Goal: Task Accomplishment & Management: Use online tool/utility

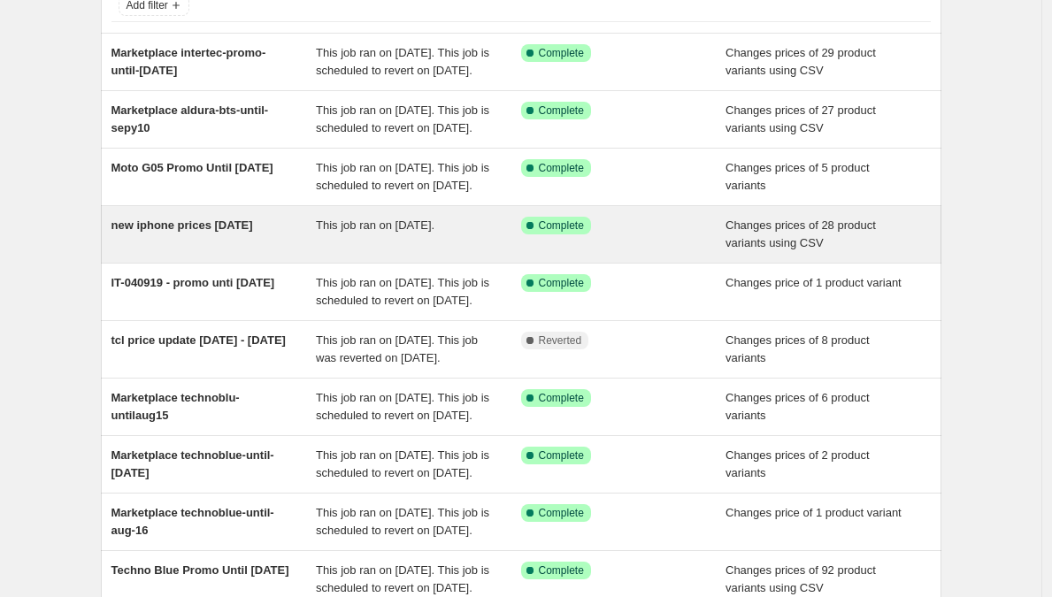
scroll to position [127, 0]
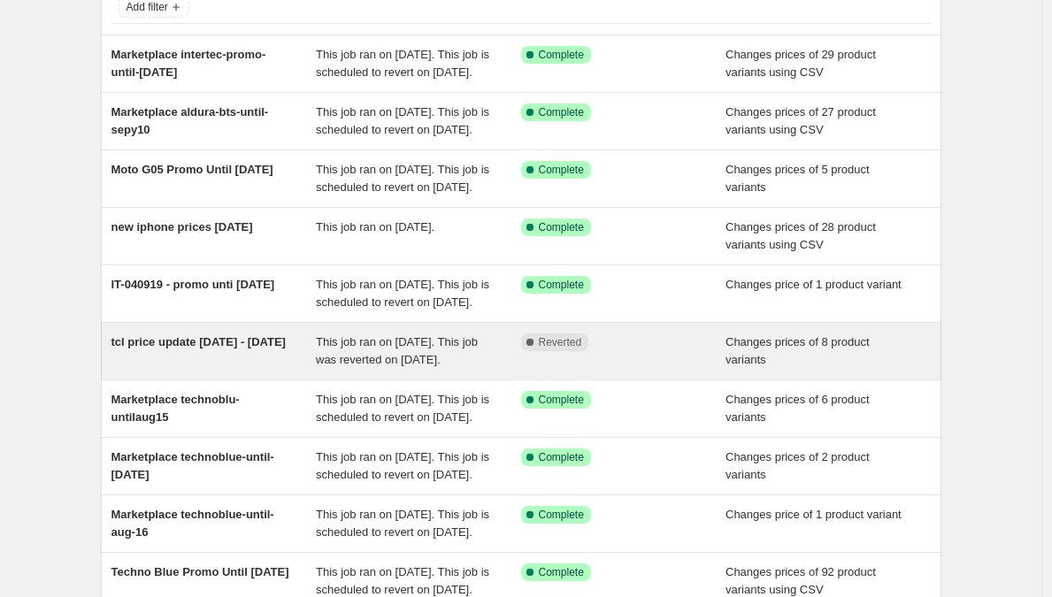
click at [181, 369] on div "tcl price update [DATE] - [DATE]" at bounding box center [213, 351] width 205 height 35
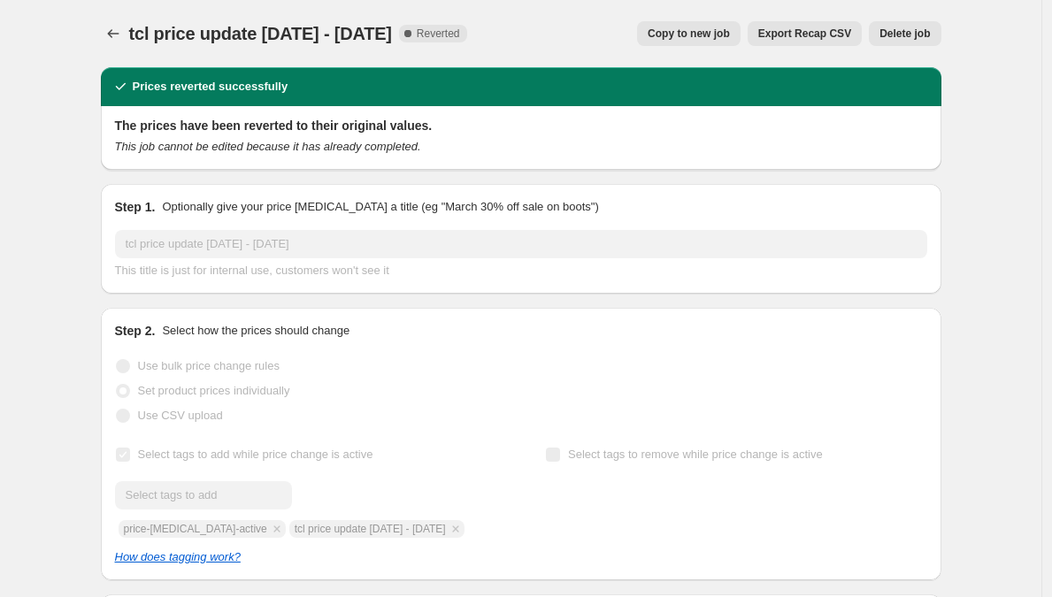
click at [709, 31] on span "Copy to new job" at bounding box center [689, 34] width 82 height 14
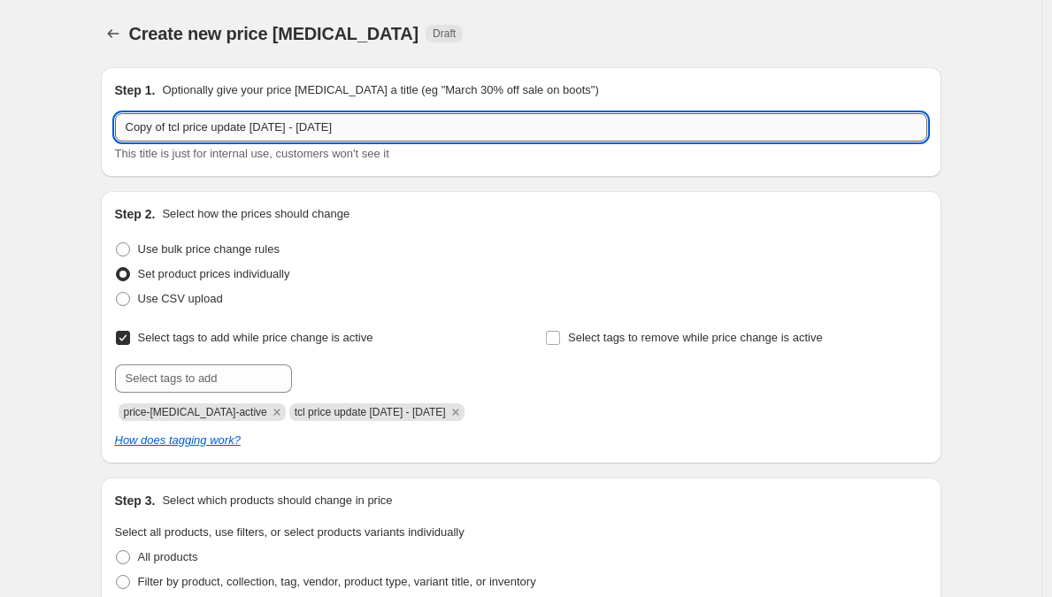
click at [396, 126] on input "Copy of tcl price update [DATE] - [DATE]" at bounding box center [521, 127] width 812 height 28
paste input "TCL Promotion extension [DATE]"
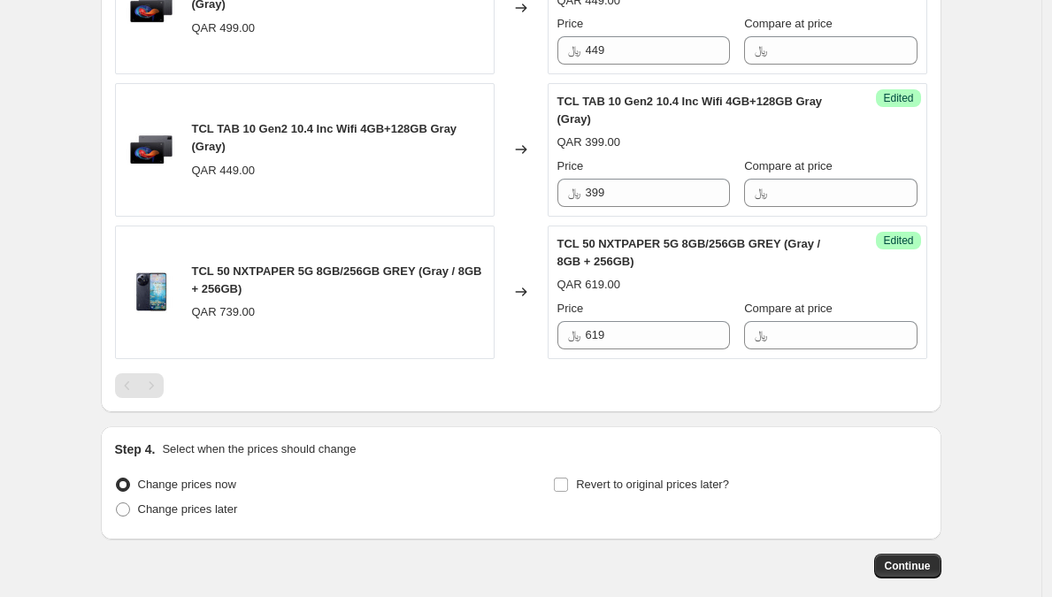
scroll to position [1591, 0]
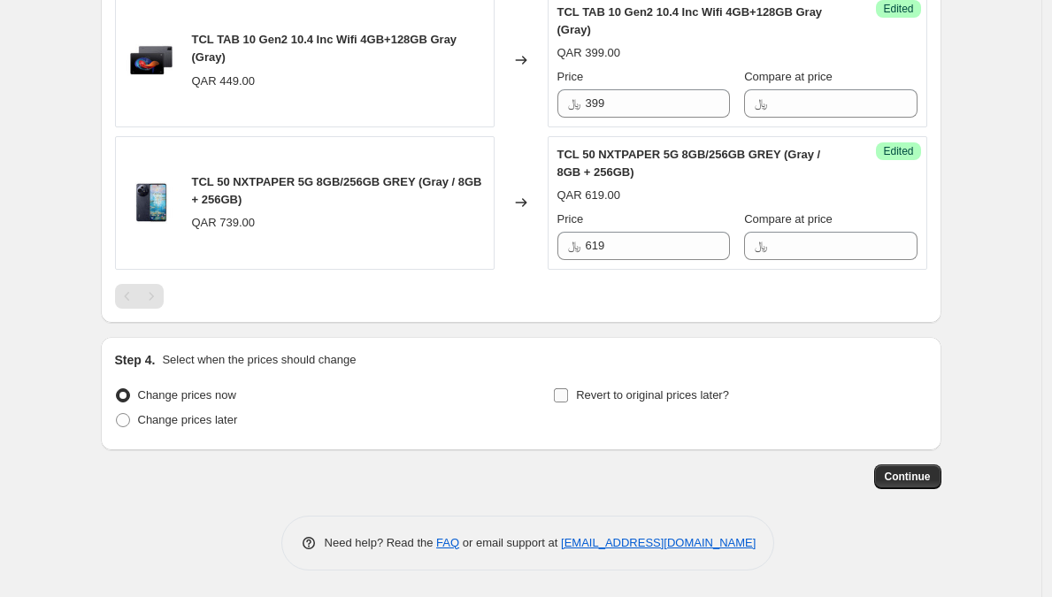
type input "TCL Promotion extension [DATE]"
click at [576, 396] on label "Revert to original prices later?" at bounding box center [641, 395] width 176 height 25
click at [568, 396] on input "Revert to original prices later?" at bounding box center [561, 395] width 14 height 14
checkbox input "true"
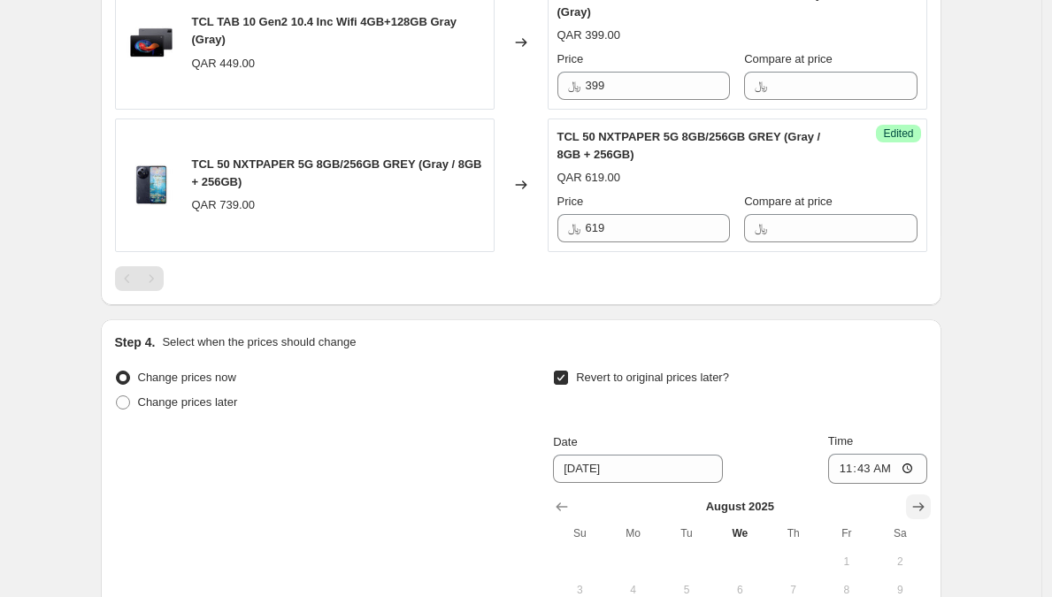
click at [921, 515] on icon "Show next month, September 2025" at bounding box center [918, 507] width 18 height 18
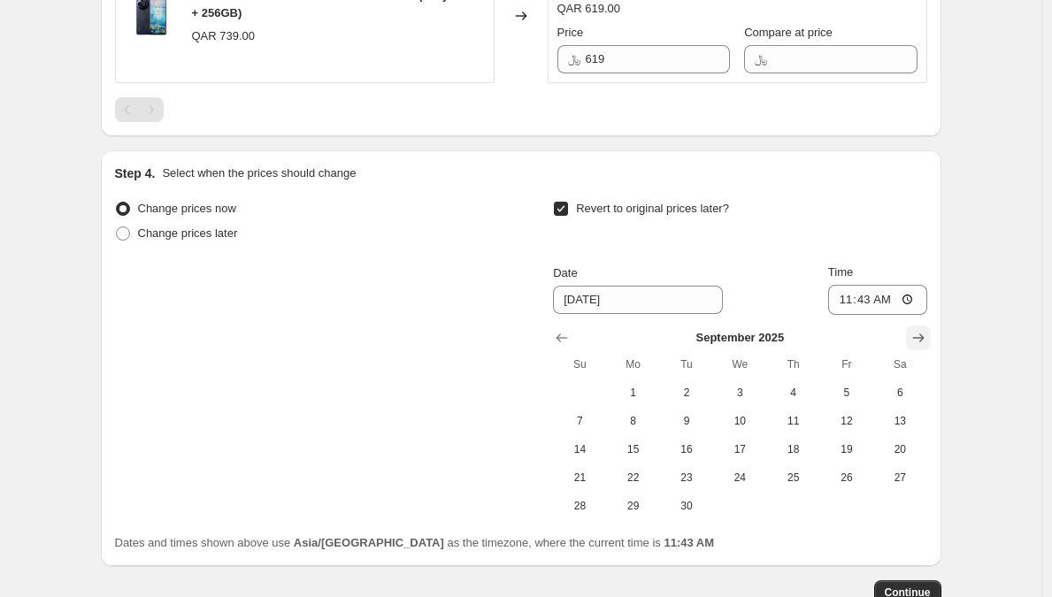
scroll to position [1768, 0]
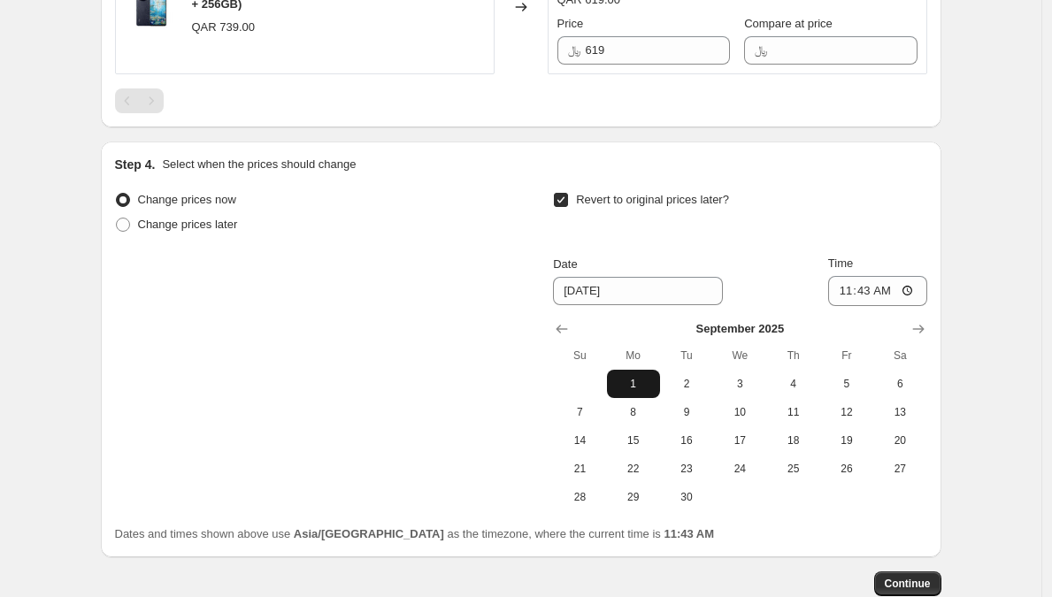
click at [644, 394] on button "1" at bounding box center [633, 384] width 53 height 28
type input "[DATE]"
click at [840, 306] on input "11:43" at bounding box center [877, 291] width 99 height 30
type input "00:00"
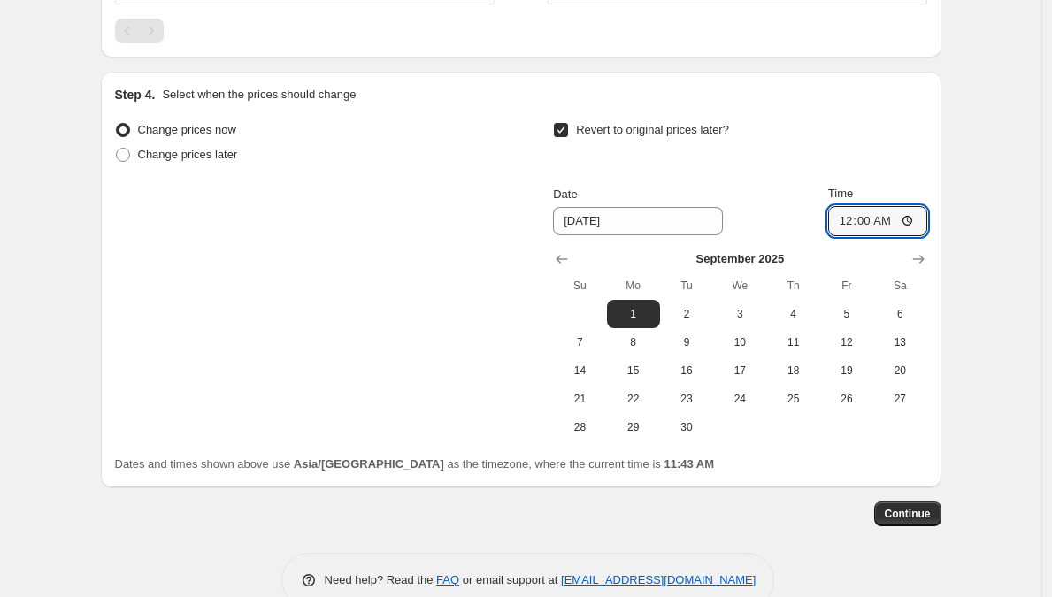
scroll to position [1893, 0]
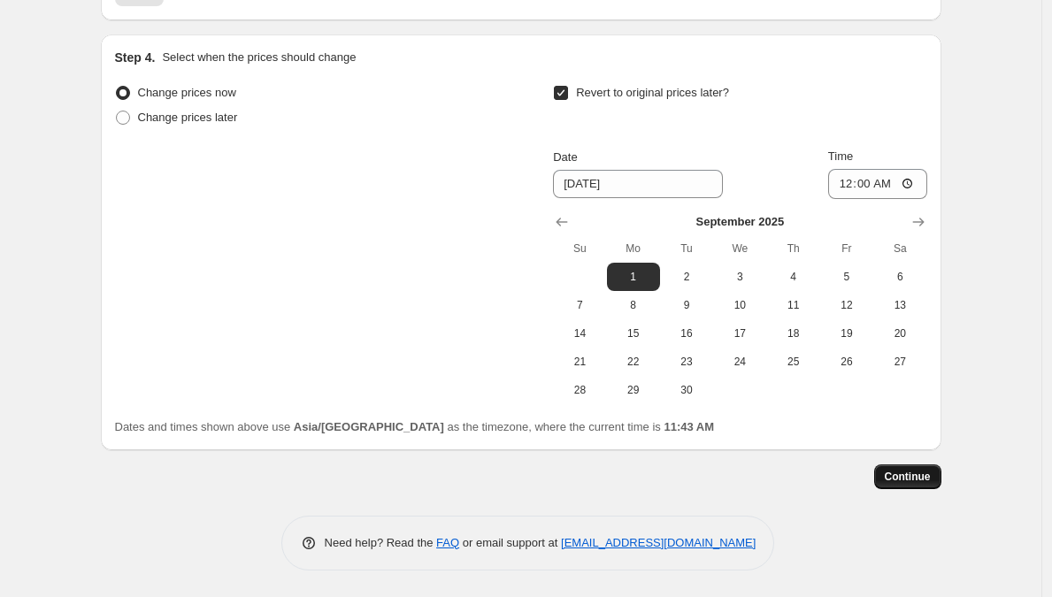
click at [931, 480] on span "Continue" at bounding box center [908, 477] width 46 height 14
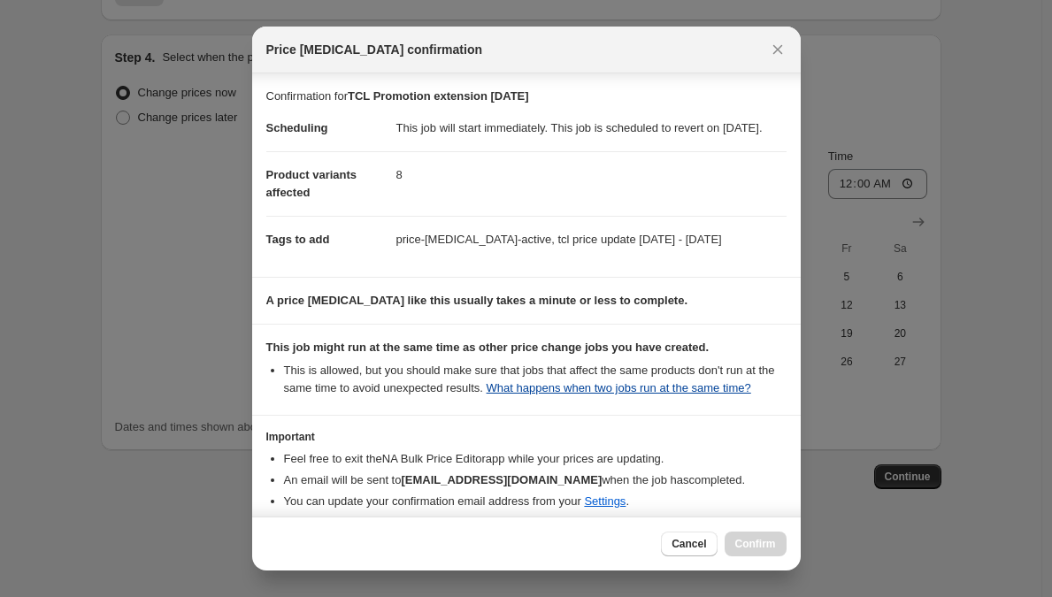
scroll to position [119, 0]
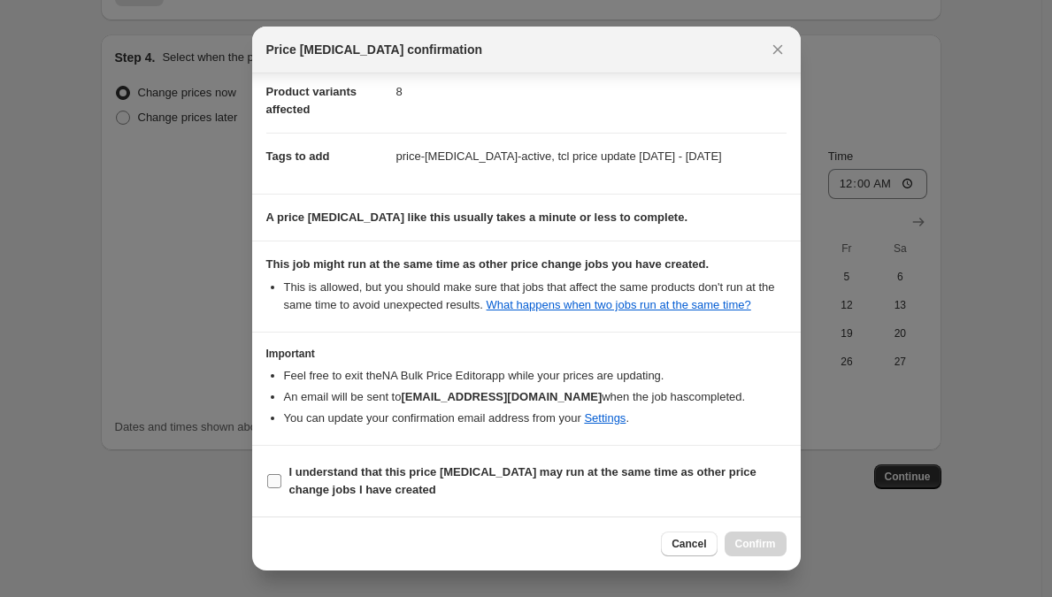
click at [619, 476] on b "I understand that this price [MEDICAL_DATA] may run at the same time as other p…" at bounding box center [522, 480] width 467 height 31
click at [281, 476] on input "I understand that this price [MEDICAL_DATA] may run at the same time as other p…" at bounding box center [274, 481] width 14 height 14
checkbox input "true"
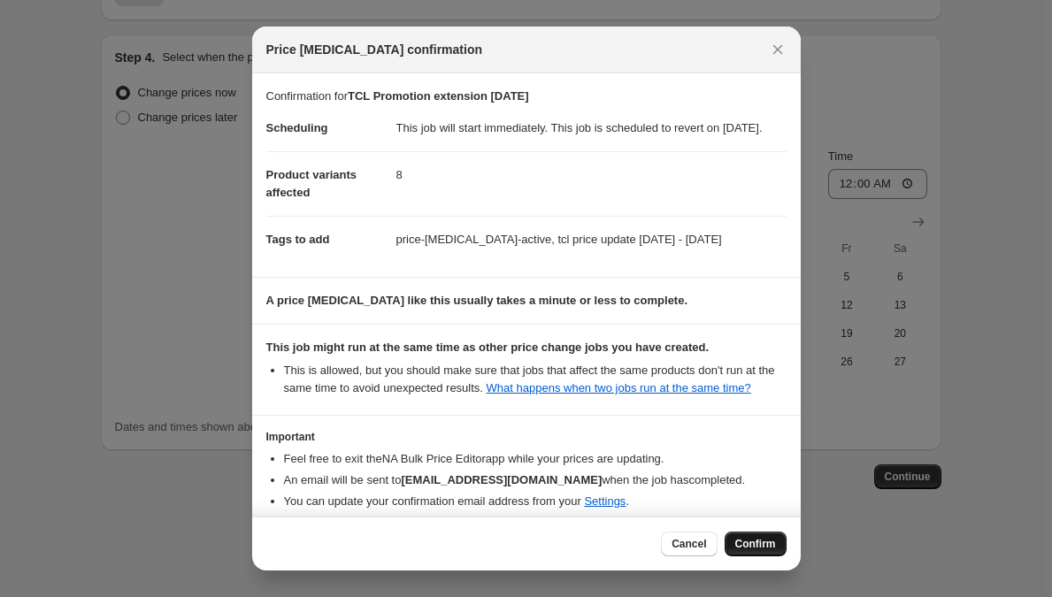
click at [752, 543] on span "Confirm" at bounding box center [755, 544] width 41 height 14
type input "TCL Promotion extension [DATE]"
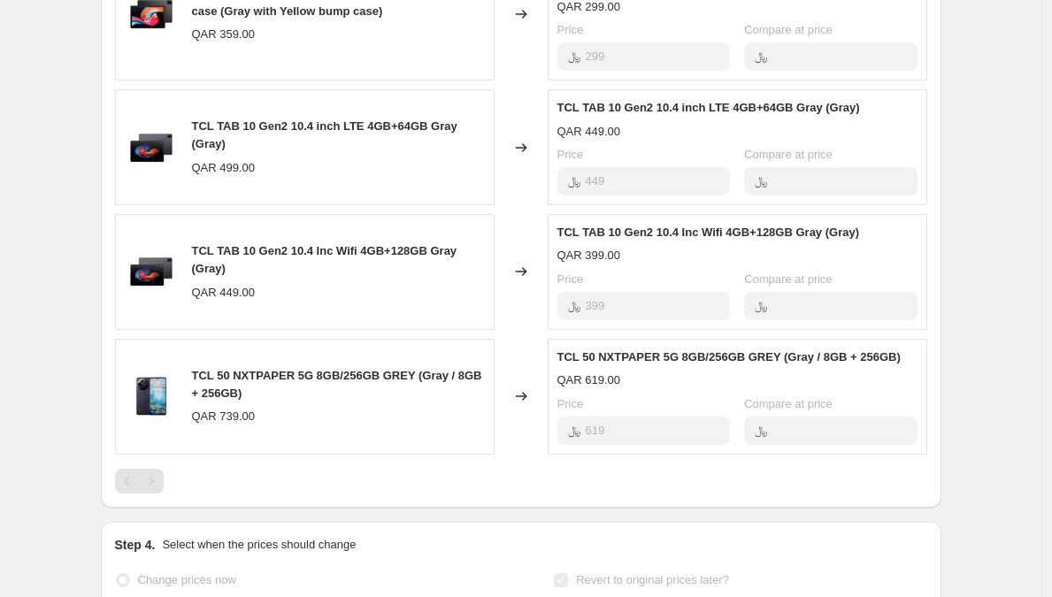
scroll to position [1476, 0]
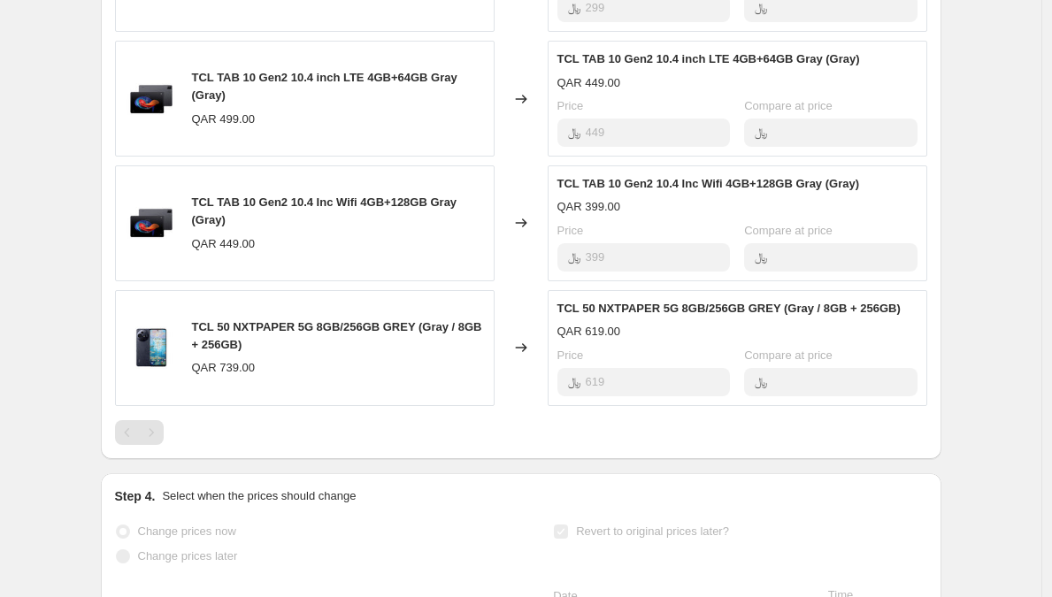
click at [153, 426] on div "Pagination" at bounding box center [151, 432] width 25 height 25
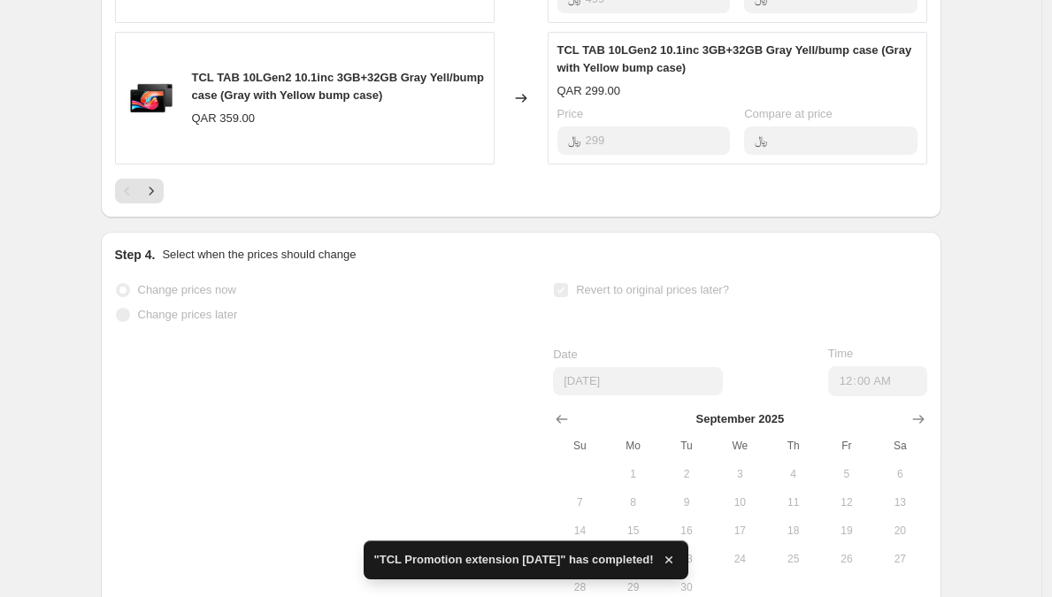
scroll to position [1373, 0]
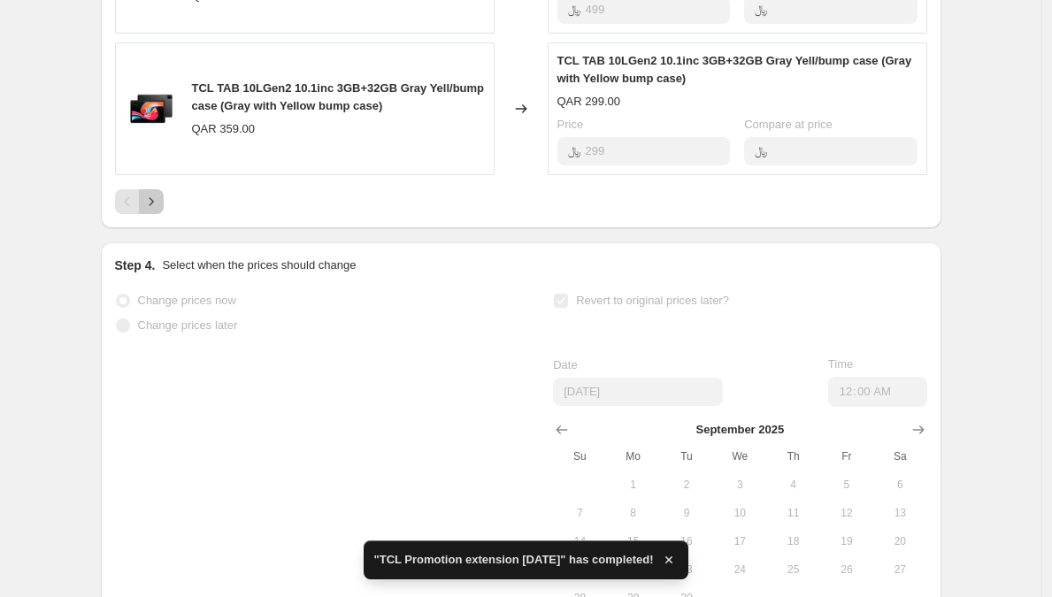
click at [158, 211] on icon "Next" at bounding box center [151, 202] width 18 height 18
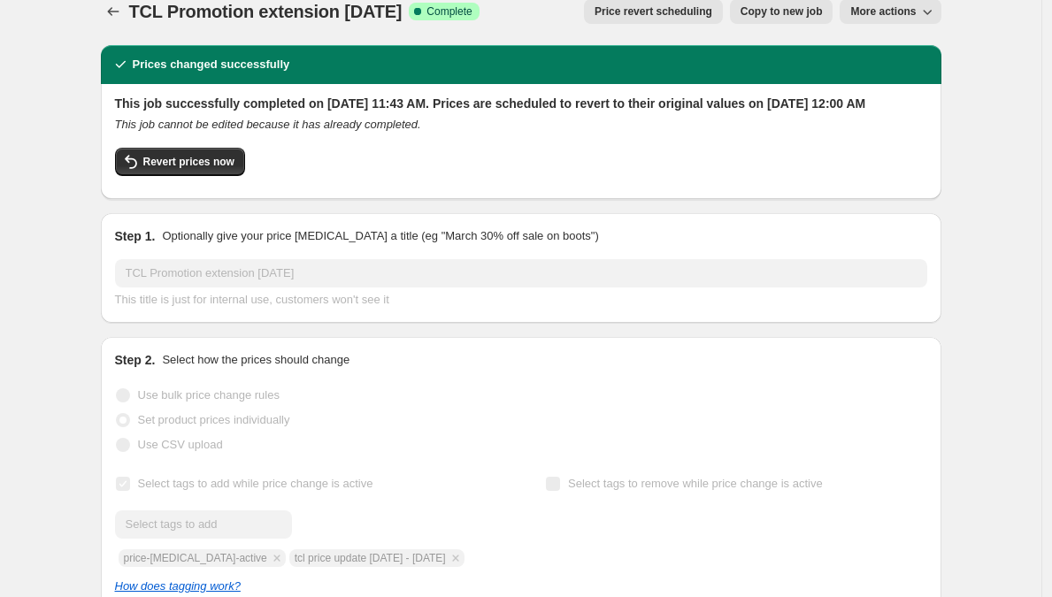
scroll to position [0, 0]
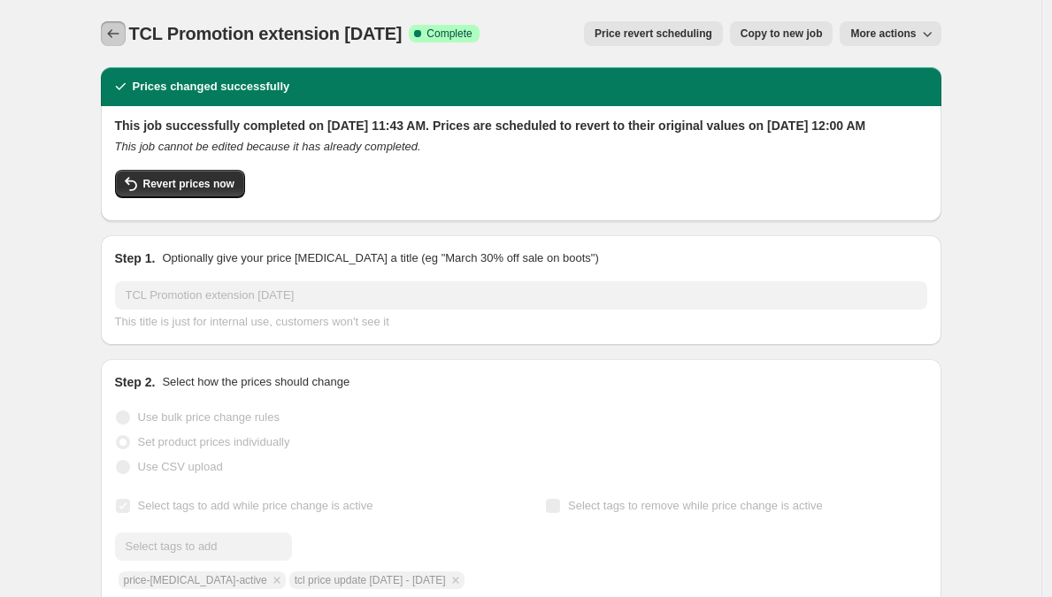
click at [122, 38] on icon "Price change jobs" at bounding box center [113, 34] width 18 height 18
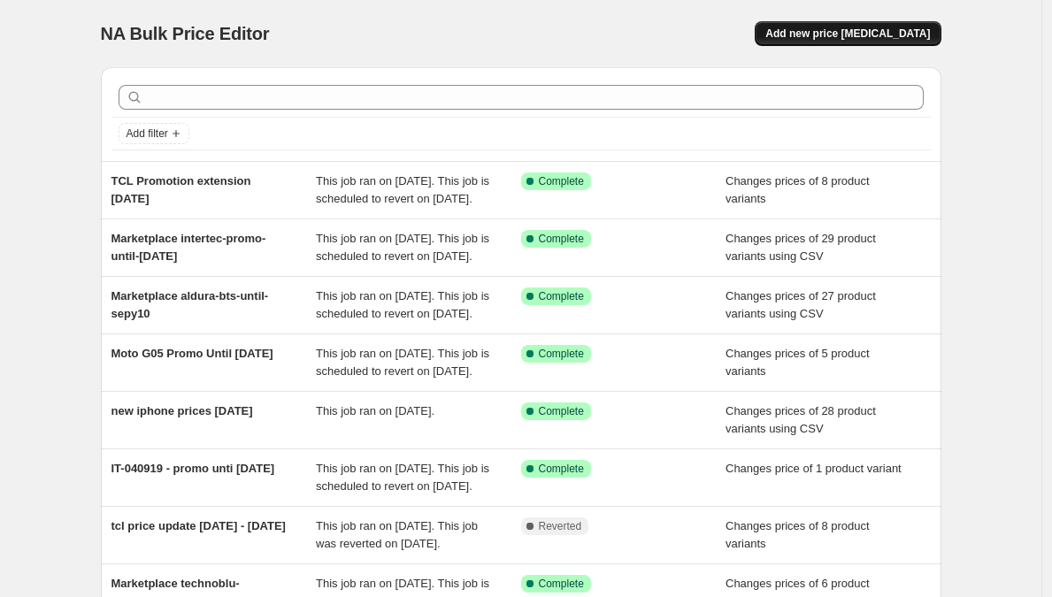
click at [826, 36] on span "Add new price [MEDICAL_DATA]" at bounding box center [847, 34] width 165 height 14
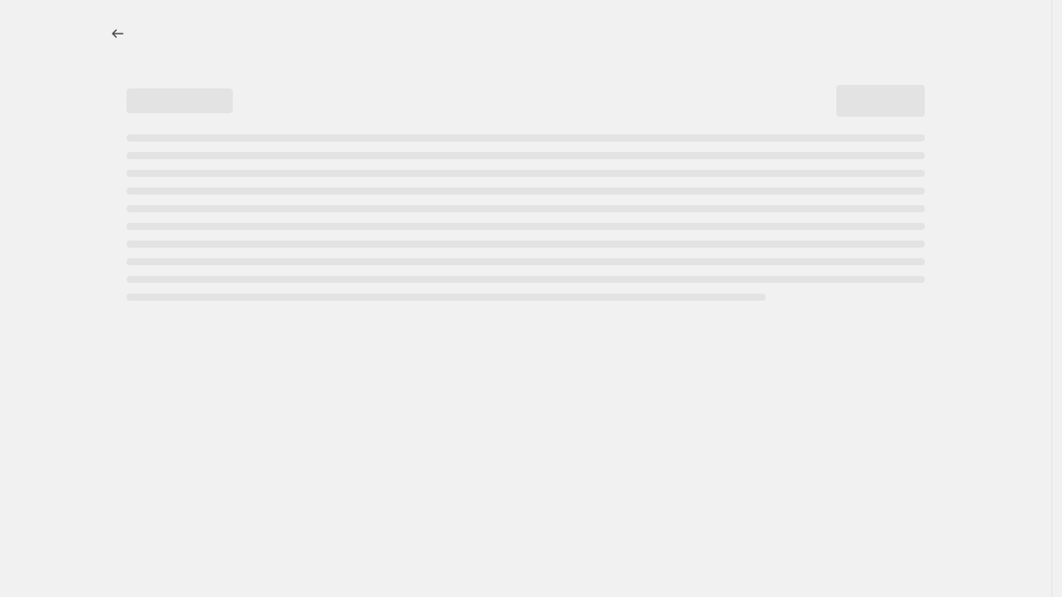
select select "percentage"
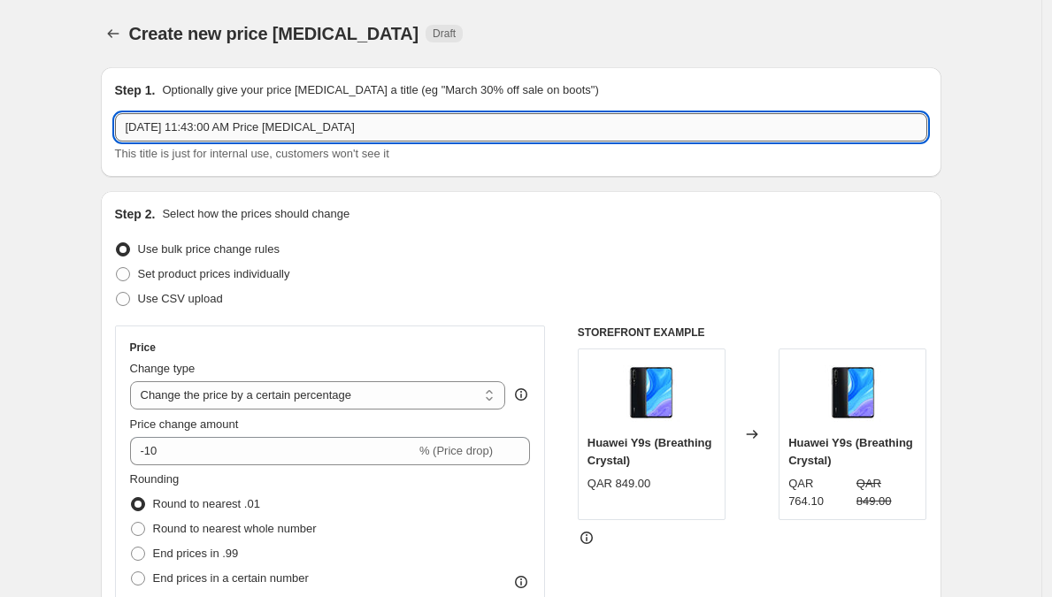
click at [463, 134] on input "[DATE] 11:43:00 AM Price [MEDICAL_DATA]" at bounding box center [521, 127] width 812 height 28
paste input "Oppo Promo [DATE]-[DATE]"
type input "Oppo Promo [DATE]-[DATE]"
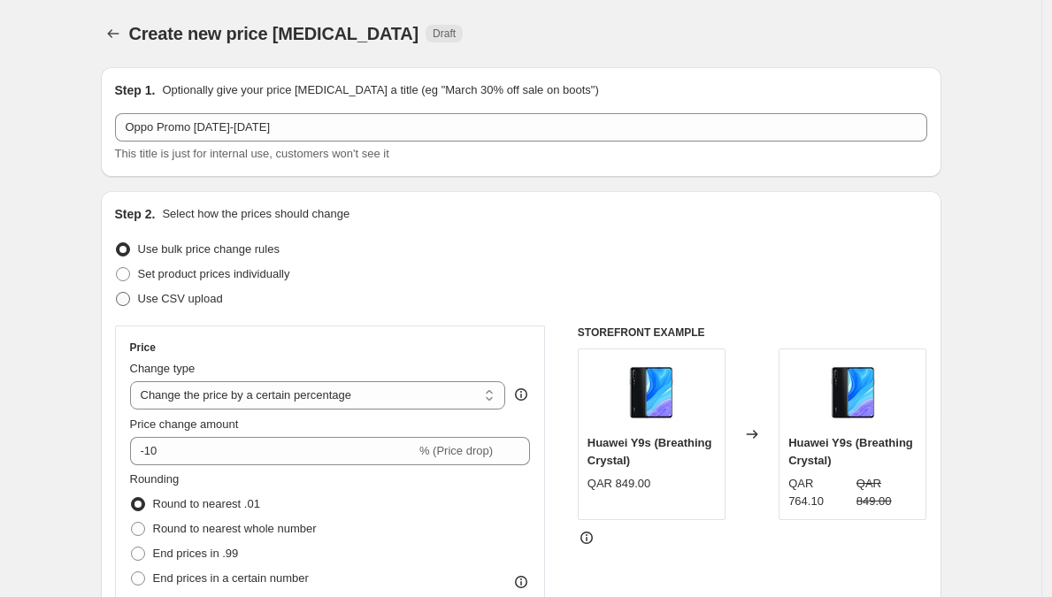
click at [214, 305] on span "Use CSV upload" at bounding box center [180, 299] width 85 height 18
click at [117, 293] on input "Use CSV upload" at bounding box center [116, 292] width 1 height 1
radio input "true"
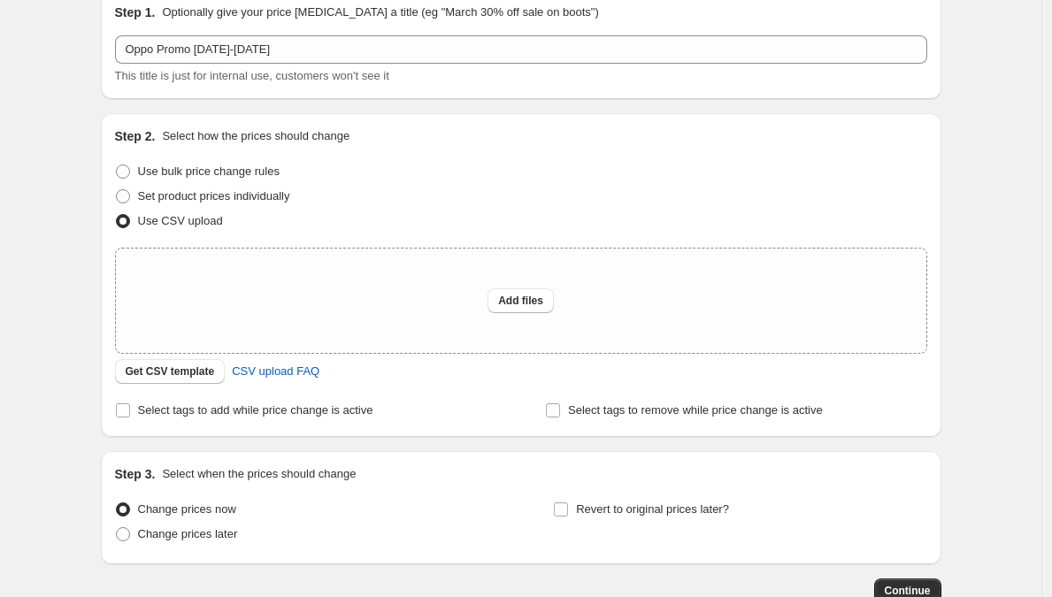
scroll to position [114, 0]
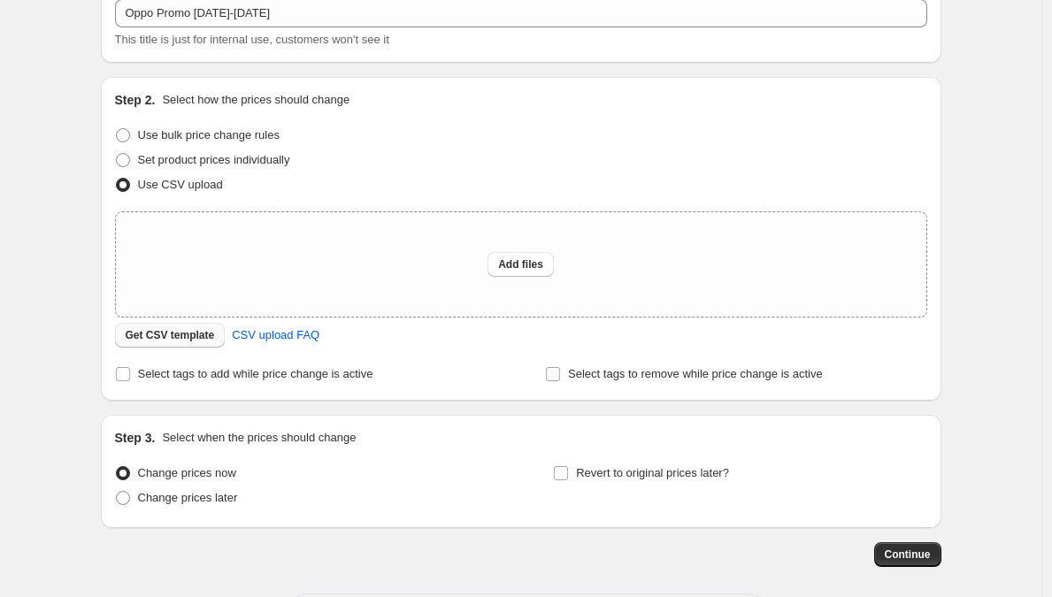
click at [196, 329] on span "Get CSV template" at bounding box center [170, 335] width 89 height 14
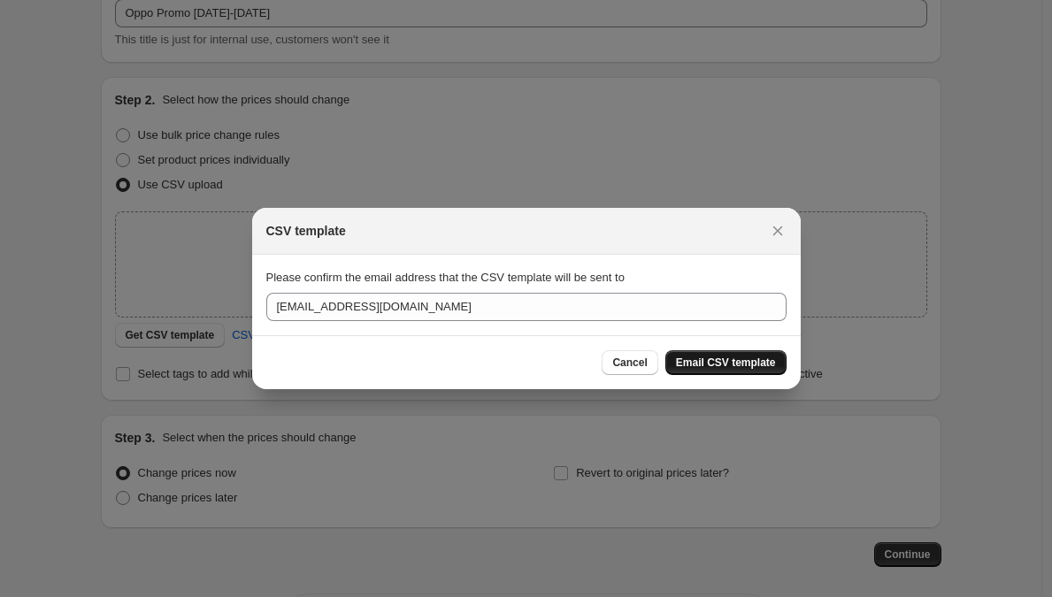
click at [741, 368] on span "Email CSV template" at bounding box center [726, 363] width 100 height 14
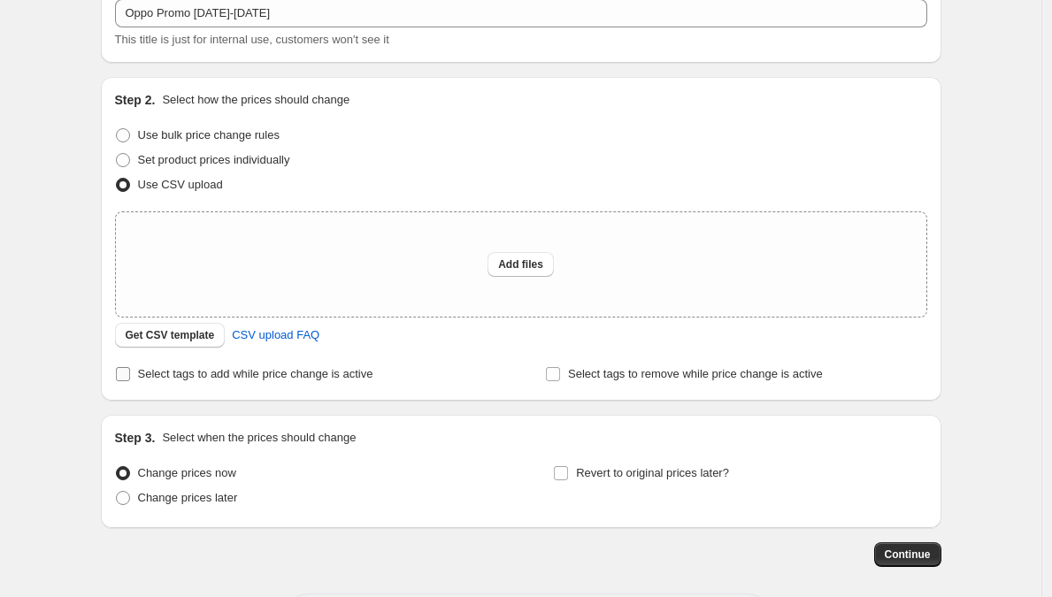
click at [314, 383] on label "Select tags to add while price change is active" at bounding box center [244, 374] width 258 height 25
click at [130, 381] on input "Select tags to add while price change is active" at bounding box center [123, 374] width 14 height 14
checkbox input "true"
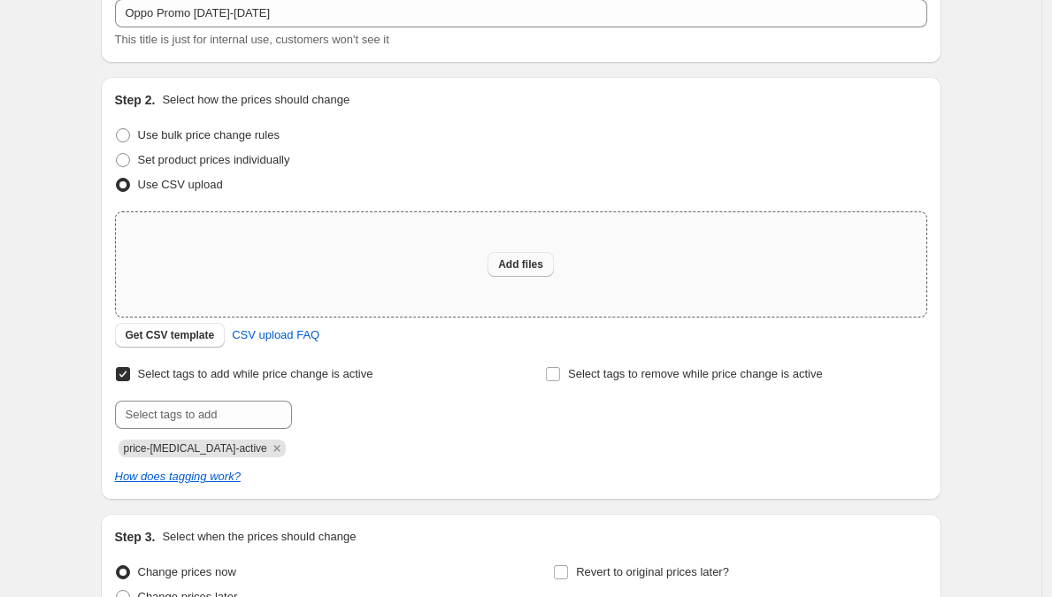
scroll to position [0, 0]
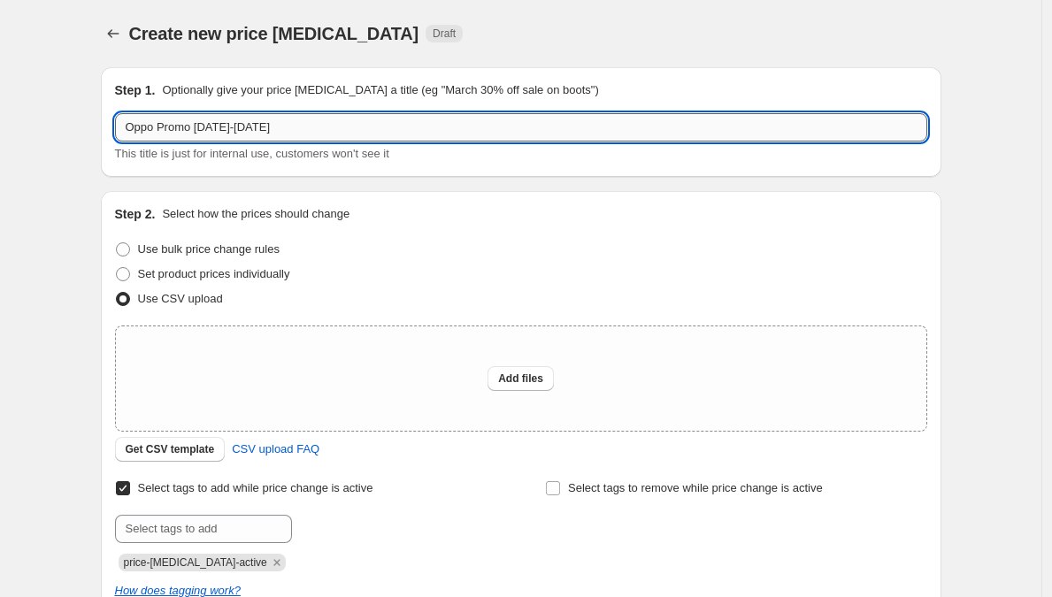
click at [348, 122] on input "Oppo Promo [DATE]-[DATE]" at bounding box center [521, 127] width 812 height 28
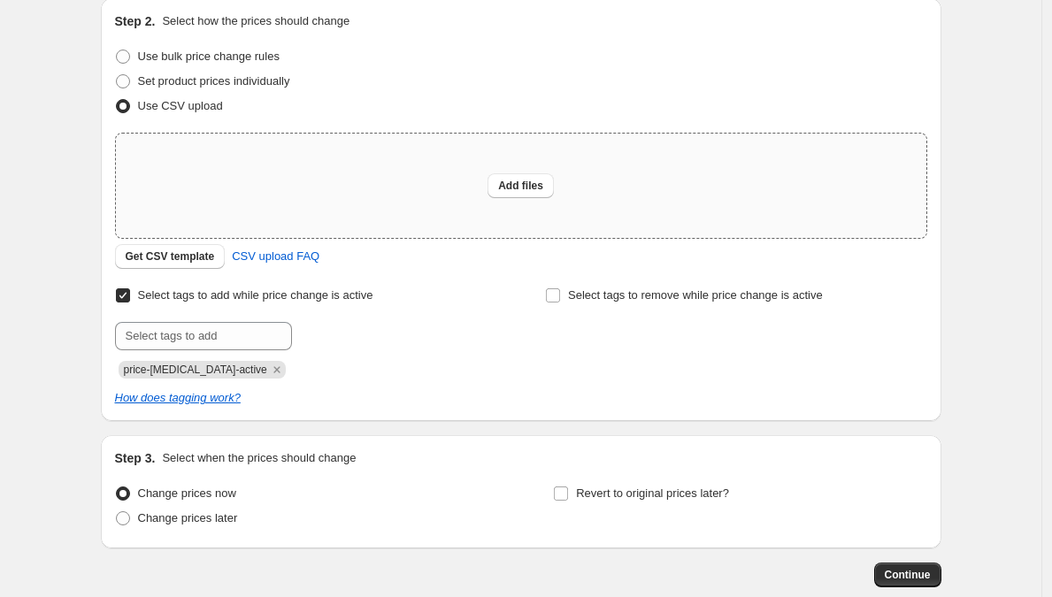
scroll to position [199, 0]
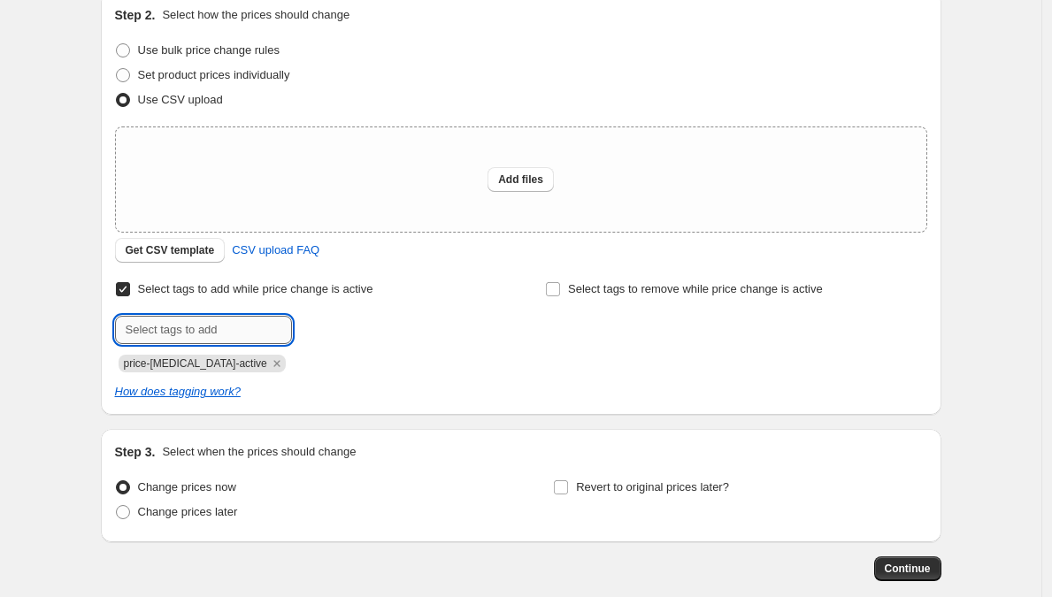
click at [270, 340] on input "text" at bounding box center [203, 330] width 177 height 28
paste input "Oppo Promo [DATE]-[DATE]"
type input "Oppo Promo [DATE]-[DATE]"
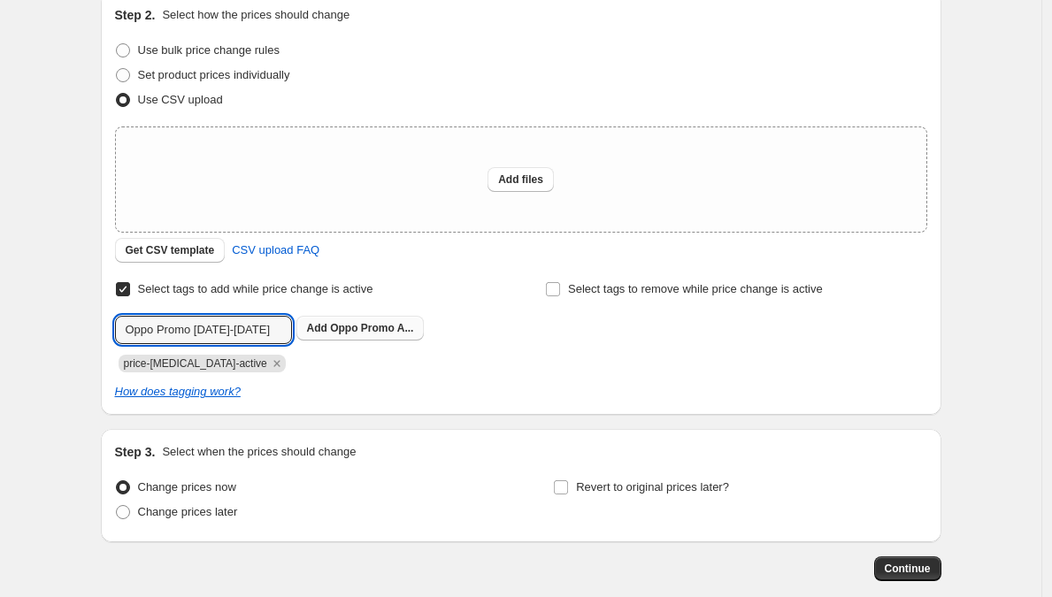
click at [394, 325] on span "Oppo Promo A..." at bounding box center [371, 328] width 83 height 12
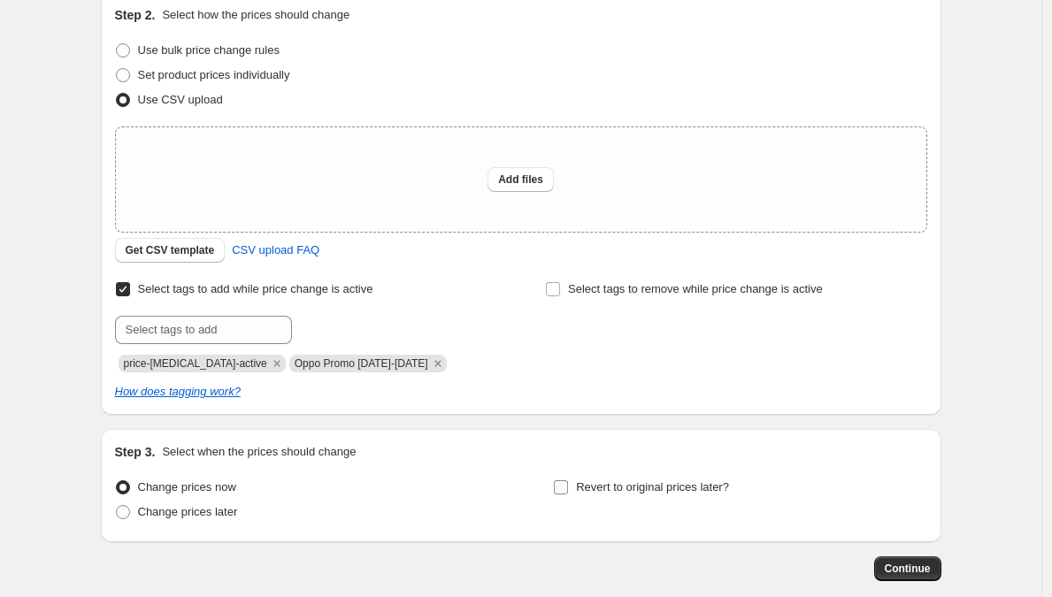
click at [568, 487] on input "Revert to original prices later?" at bounding box center [561, 487] width 14 height 14
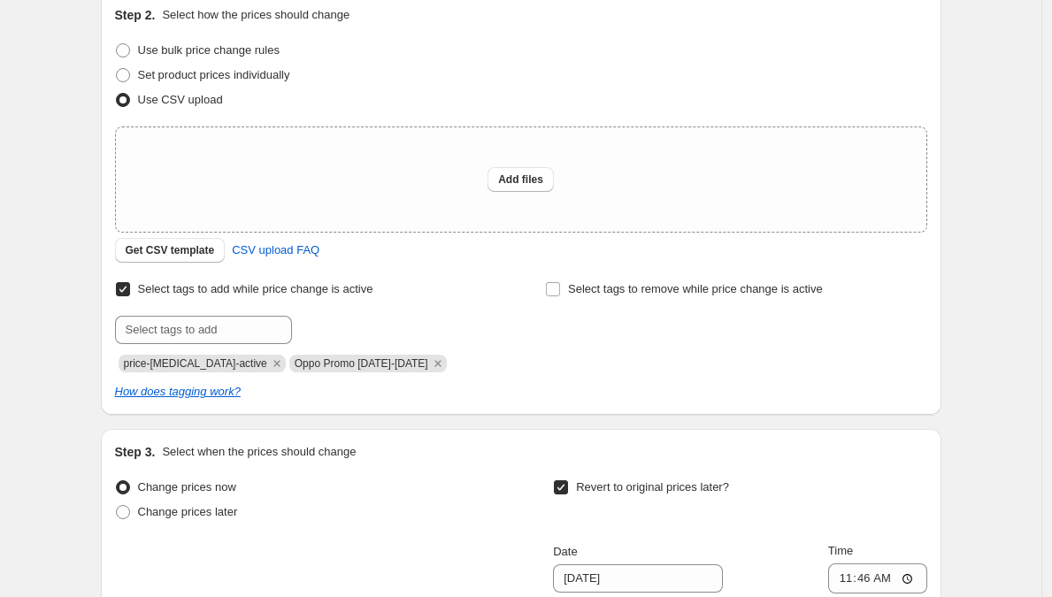
click at [568, 487] on input "Revert to original prices later?" at bounding box center [561, 487] width 14 height 14
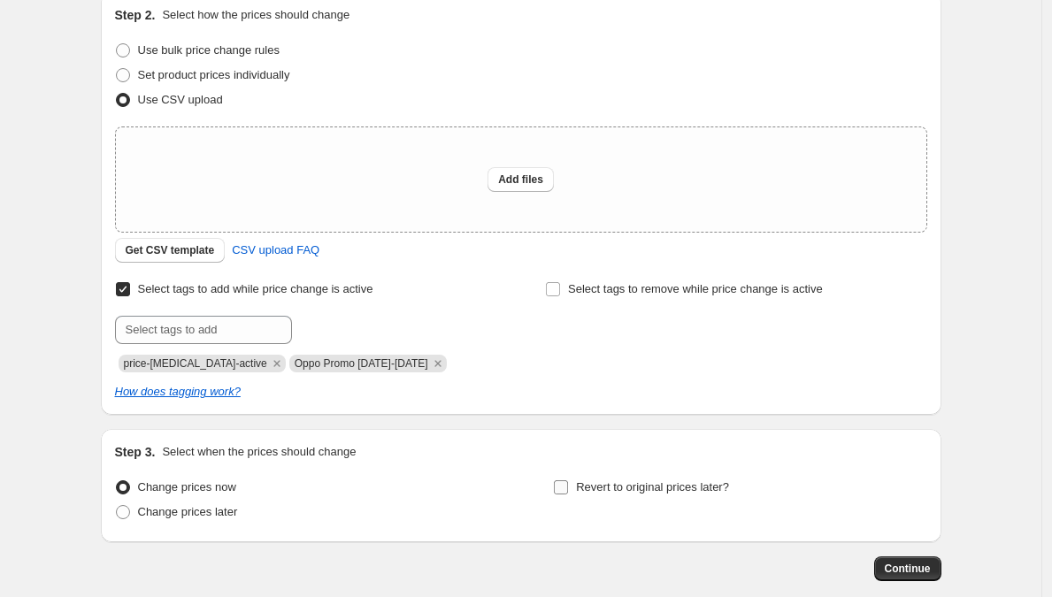
click at [573, 486] on label "Revert to original prices later?" at bounding box center [641, 487] width 176 height 25
click at [568, 486] on input "Revert to original prices later?" at bounding box center [561, 487] width 14 height 14
checkbox input "true"
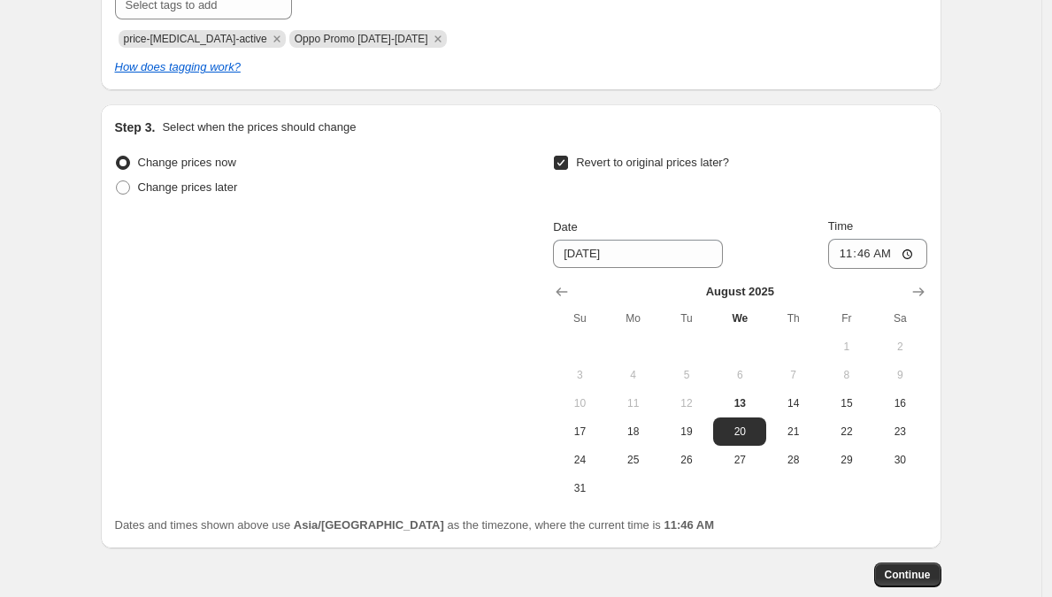
scroll to position [622, 0]
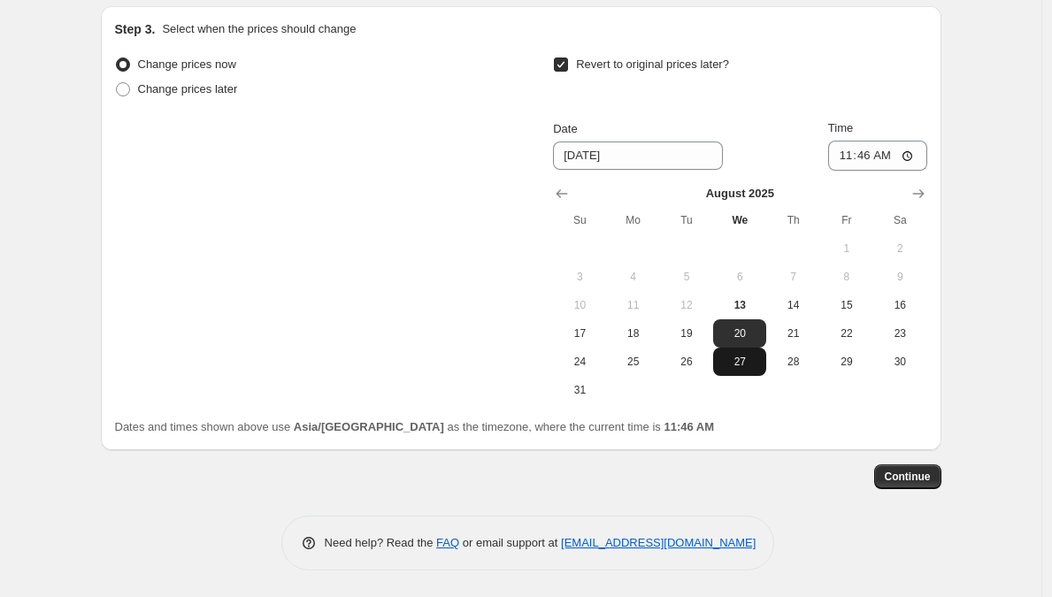
click at [743, 367] on span "27" at bounding box center [739, 362] width 39 height 14
type input "[DATE]"
click at [842, 154] on input "01:46" at bounding box center [877, 156] width 99 height 30
type input "00:00"
click at [791, 95] on div "Revert to original prices later?" at bounding box center [739, 78] width 373 height 53
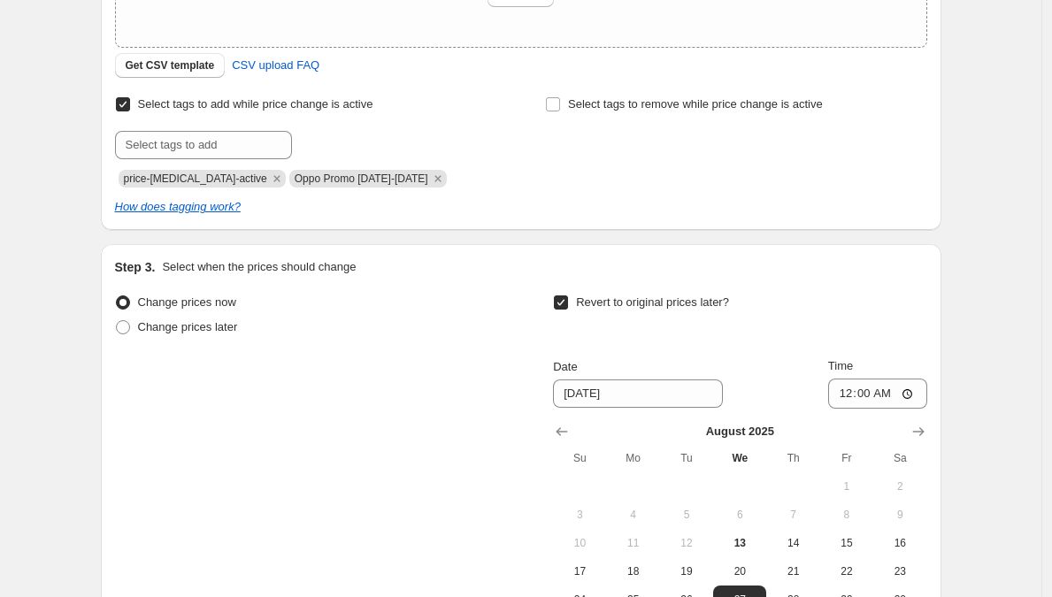
scroll to position [0, 0]
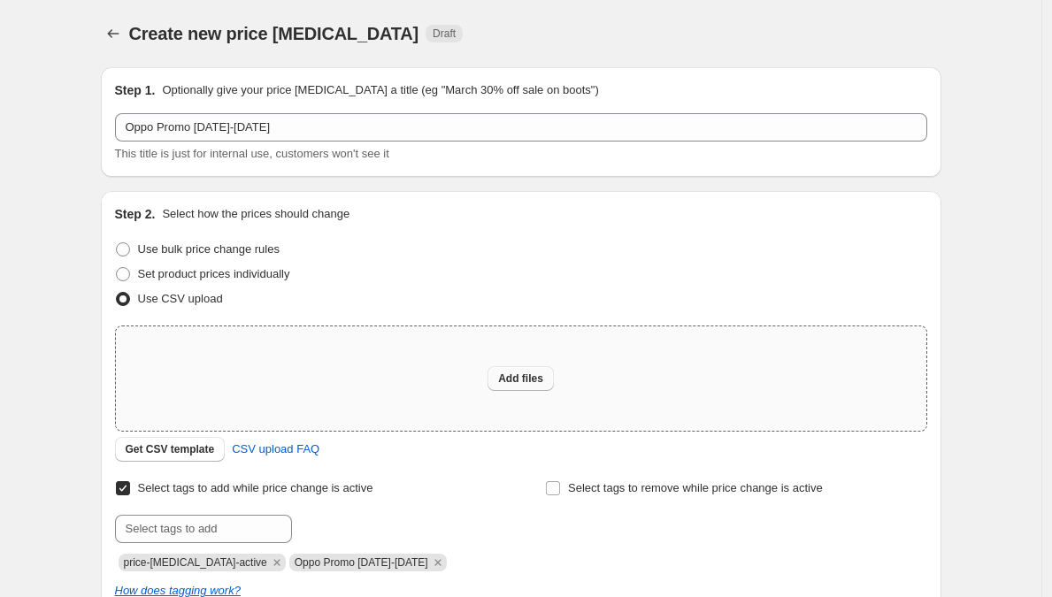
click at [512, 382] on span "Add files" at bounding box center [520, 379] width 45 height 14
type input "C:\fakepath\Oppo Promo [DATE]-[DATE].csv"
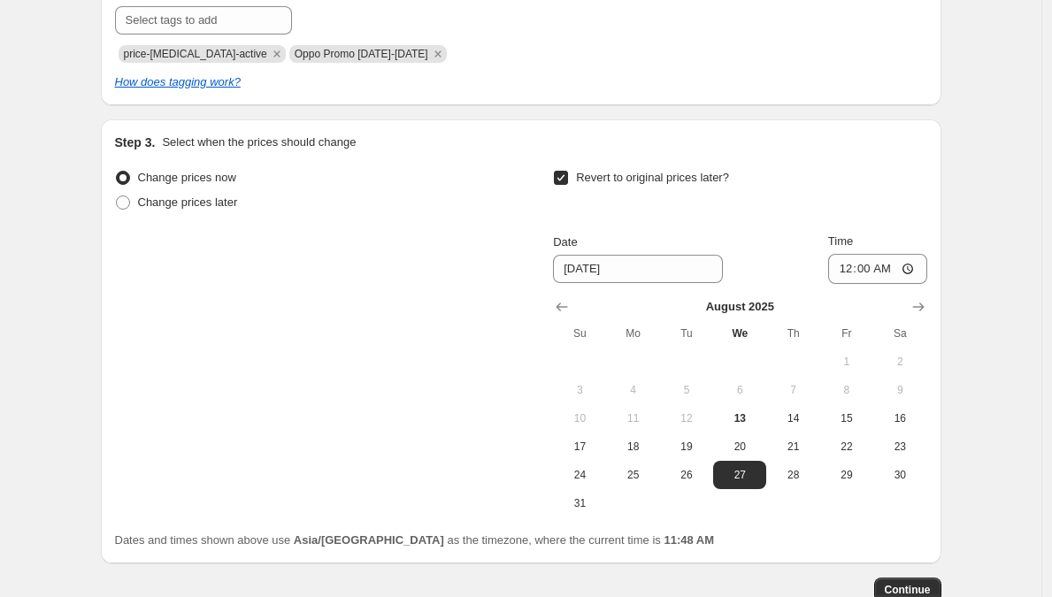
scroll to position [653, 0]
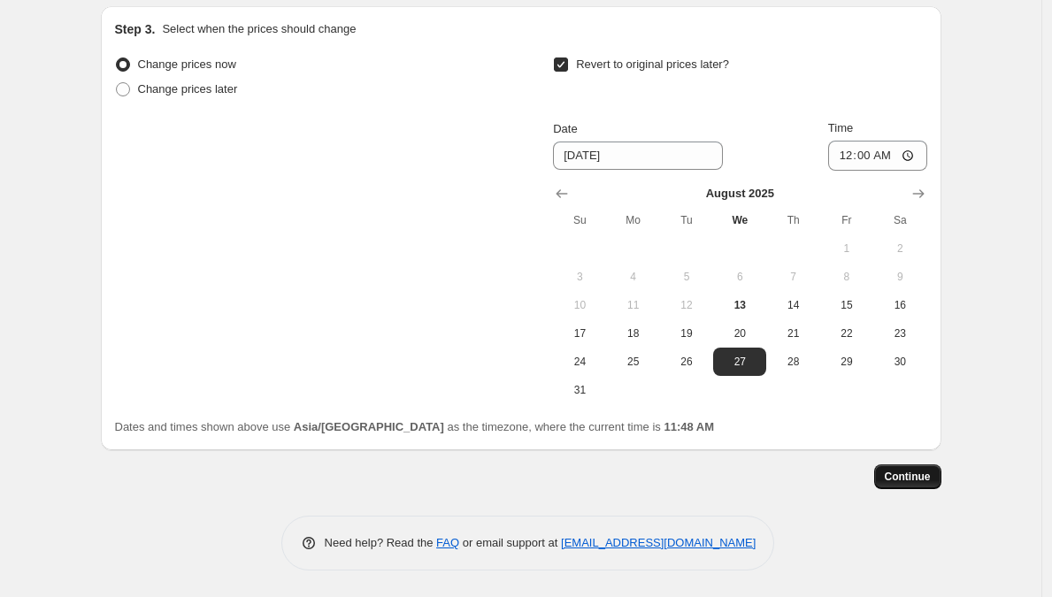
click at [909, 466] on button "Continue" at bounding box center [907, 476] width 67 height 25
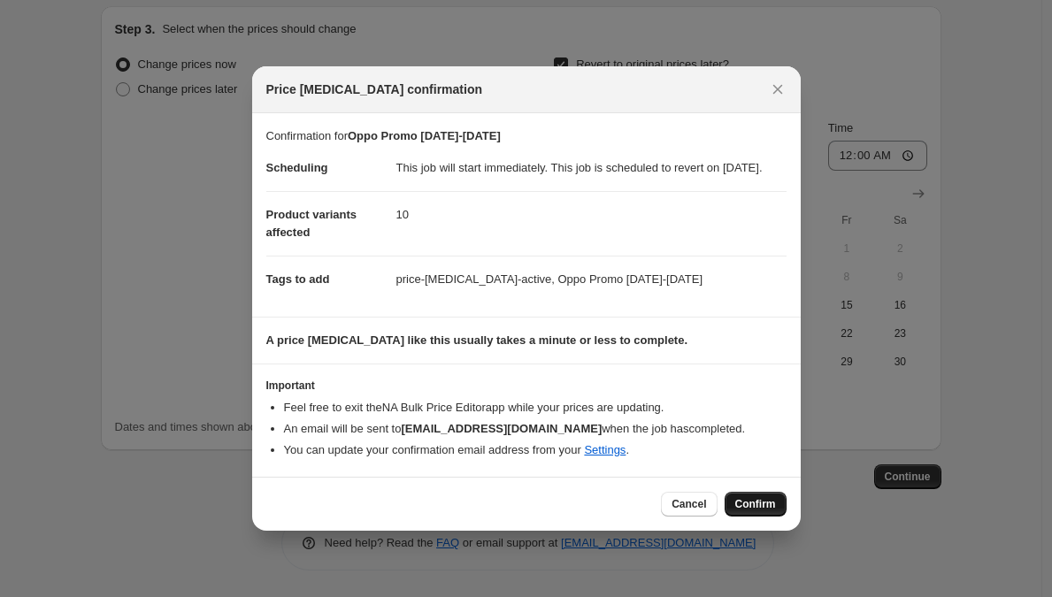
click at [749, 511] on span "Confirm" at bounding box center [755, 504] width 41 height 14
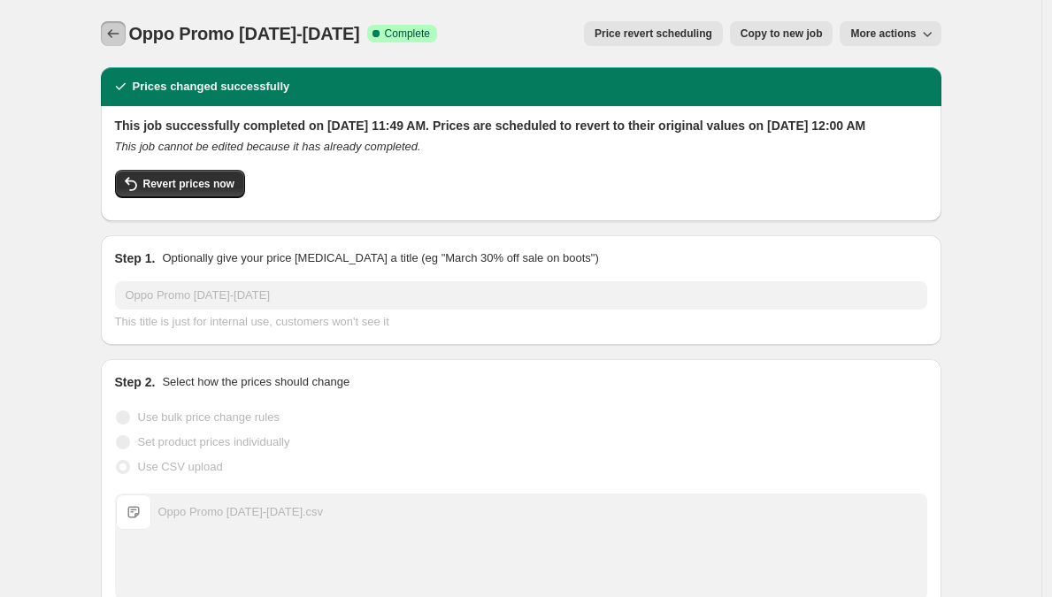
click at [115, 40] on icon "Price change jobs" at bounding box center [113, 34] width 18 height 18
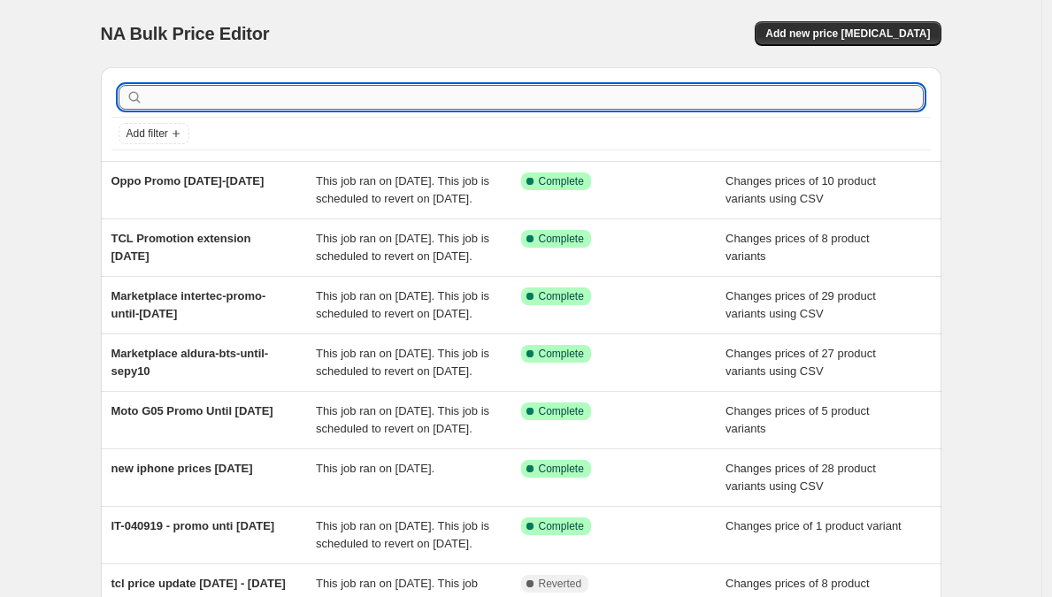
click at [396, 87] on input "text" at bounding box center [535, 97] width 777 height 25
type input "MOTO"
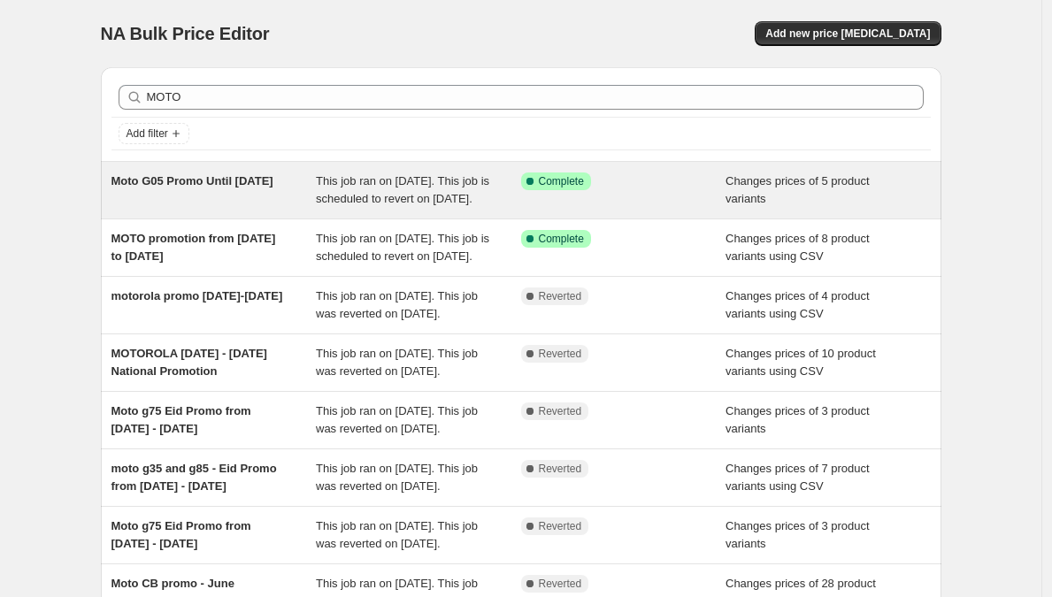
click at [282, 185] on div "Moto G05 Promo Until [DATE]" at bounding box center [213, 190] width 205 height 35
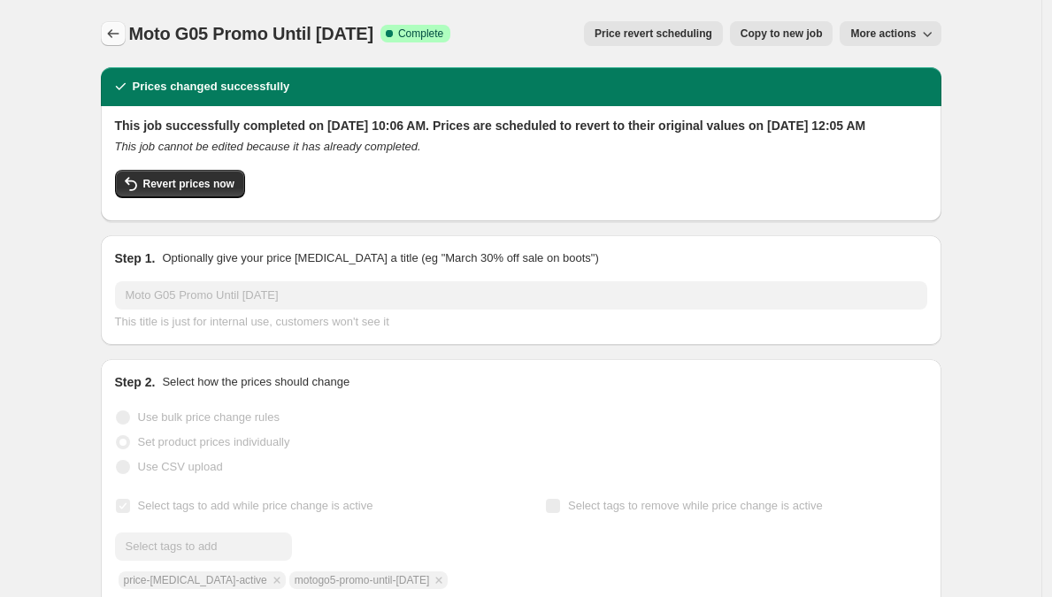
click at [105, 27] on button "Price change jobs" at bounding box center [113, 33] width 25 height 25
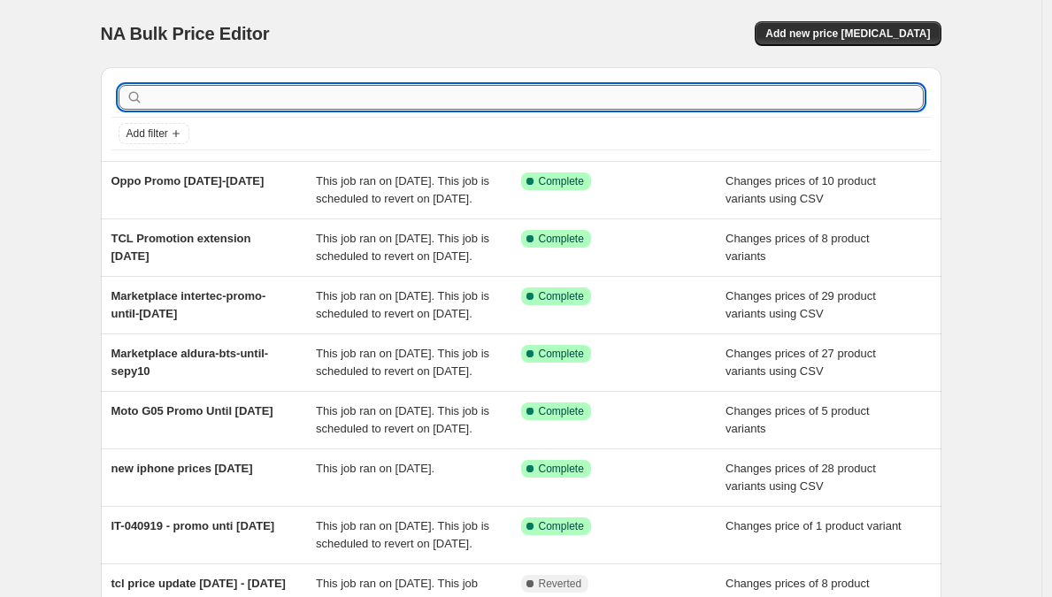
click at [259, 97] on input "text" at bounding box center [535, 97] width 777 height 25
type input "MOTO"
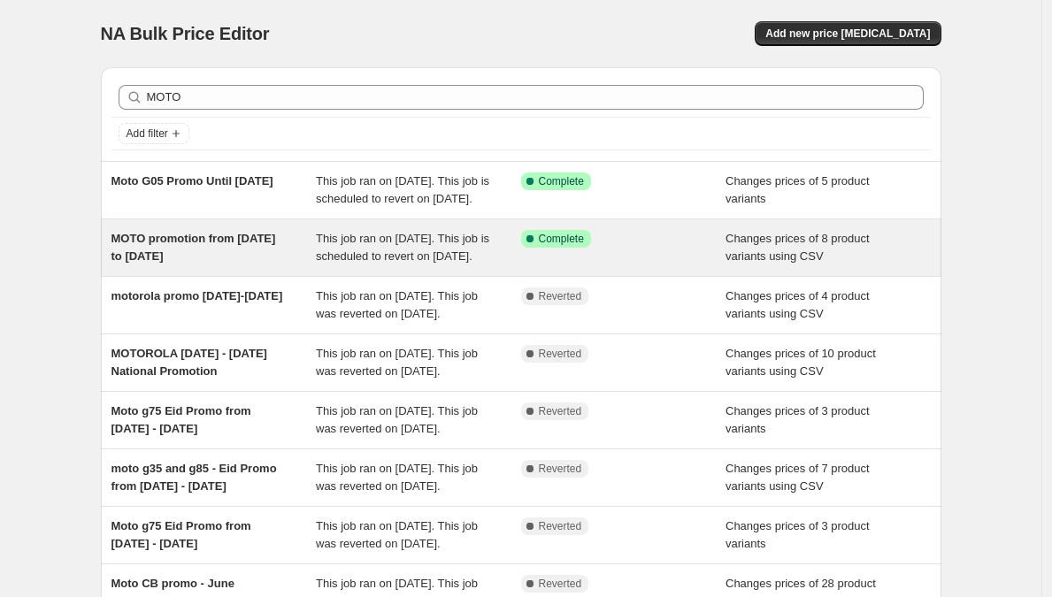
click at [286, 265] on div "MOTO promotion from [DATE] to [DATE]" at bounding box center [213, 247] width 205 height 35
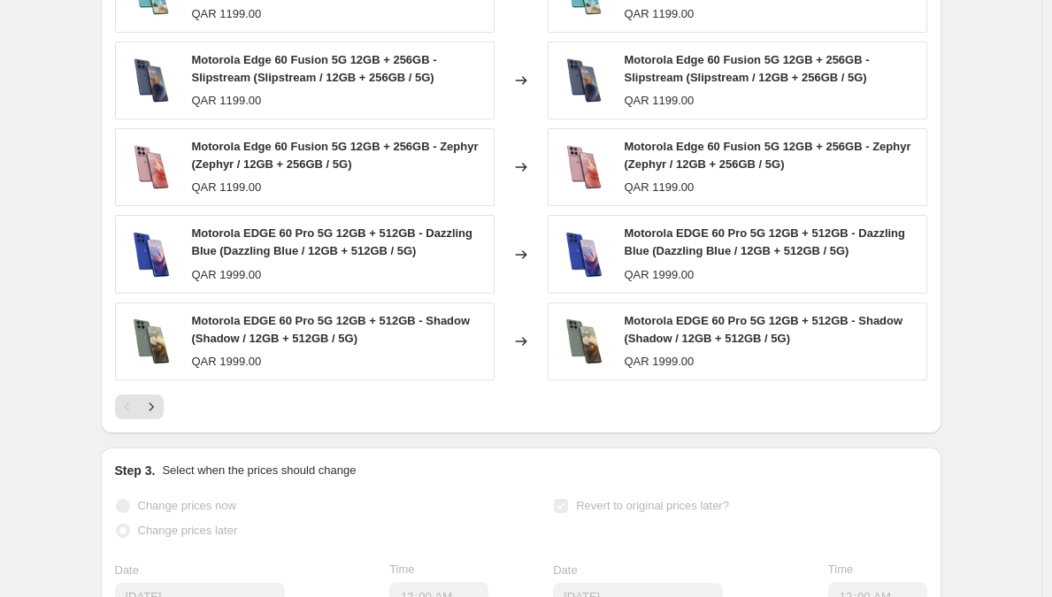
scroll to position [976, 0]
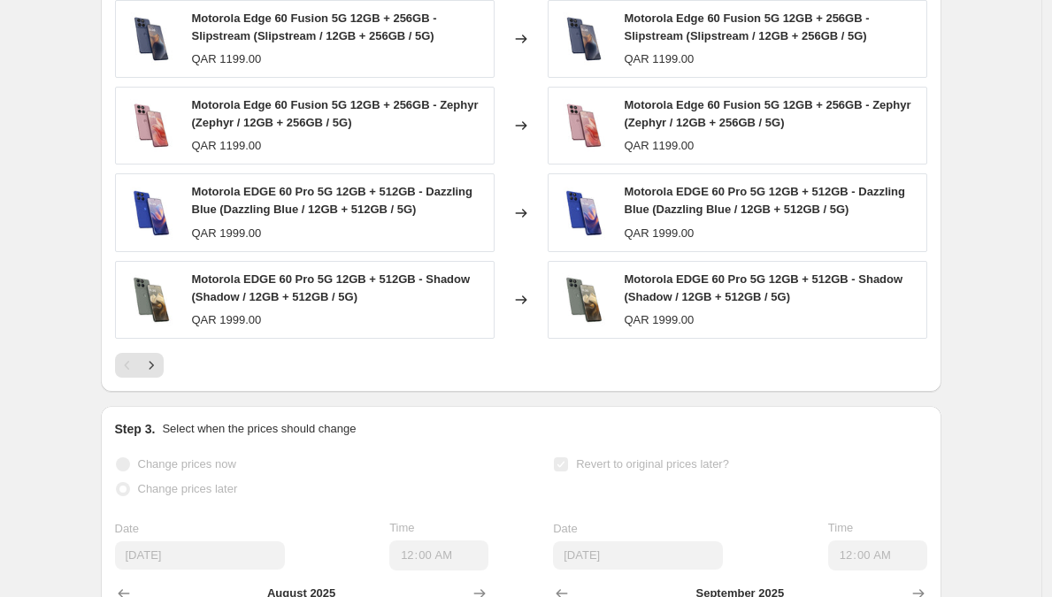
click at [168, 378] on div at bounding box center [521, 365] width 812 height 25
click at [157, 374] on icon "Next" at bounding box center [151, 366] width 18 height 18
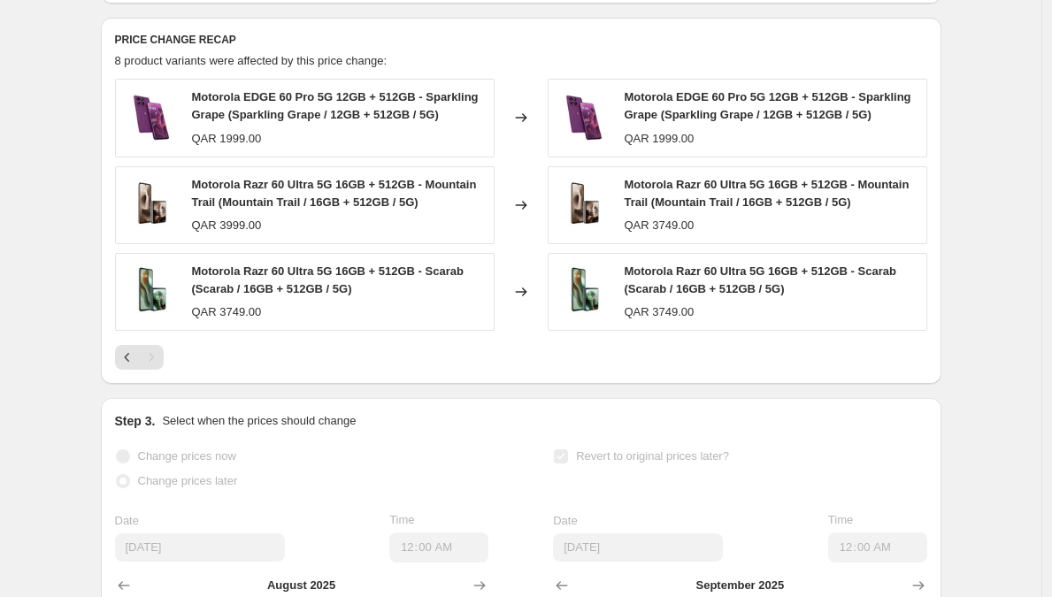
scroll to position [807, 0]
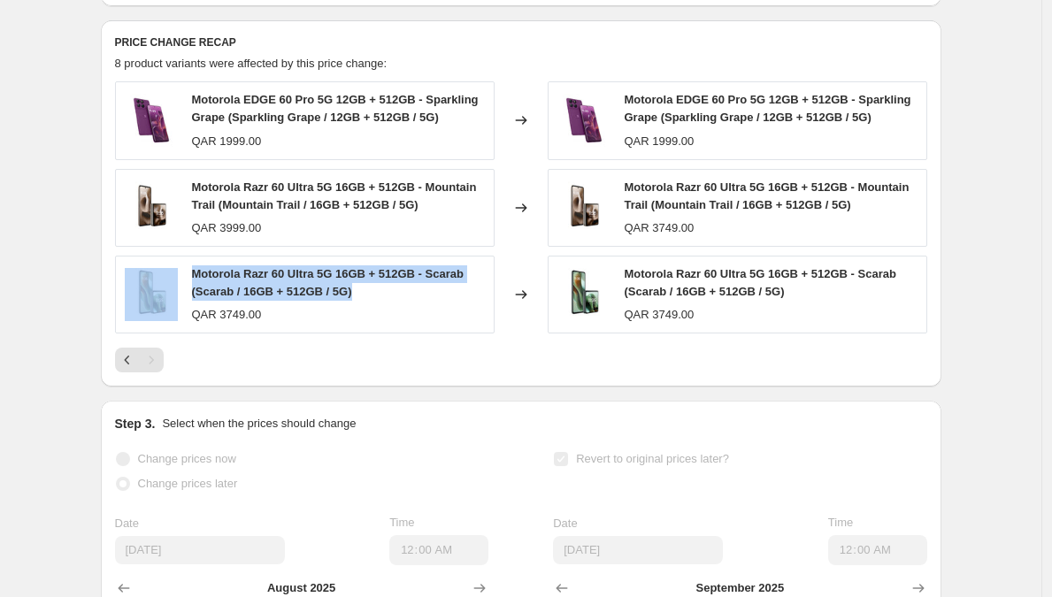
drag, startPoint x: 384, startPoint y: 311, endPoint x: 170, endPoint y: 294, distance: 214.8
click at [170, 294] on div "Motorola Razr 60 Ultra 5G 16GB + 512GB - Scarab (Scarab / 16GB + 512GB / 5G) QA…" at bounding box center [305, 295] width 380 height 78
copy div "Motorola Razr 60 Ultra 5G 16GB + 512GB - Scarab (Scarab / 16GB + 512GB / 5G)"
click at [129, 369] on icon "Previous" at bounding box center [128, 360] width 18 height 18
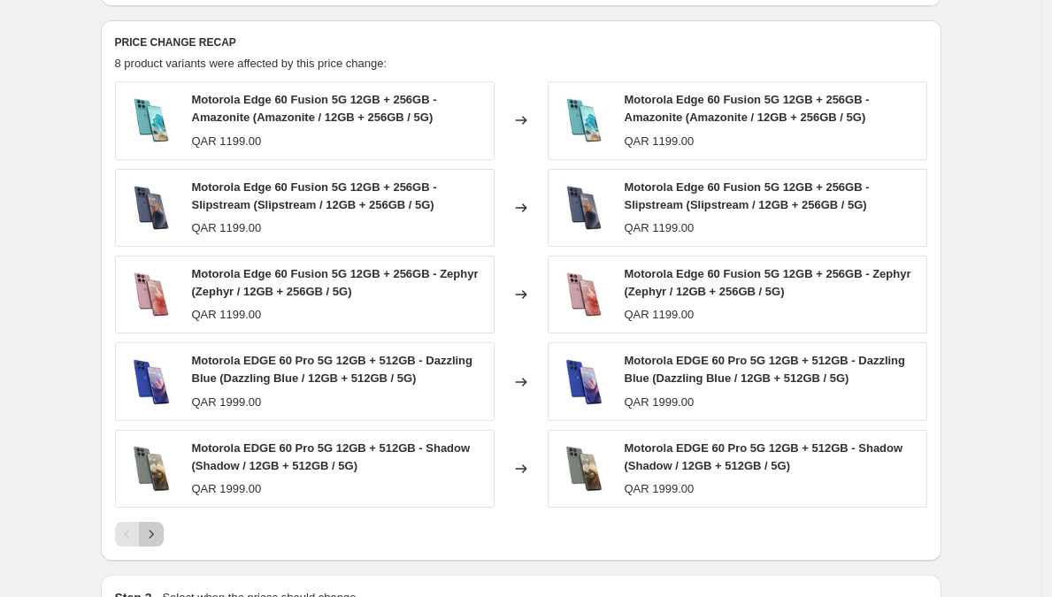
click at [153, 543] on icon "Next" at bounding box center [151, 534] width 18 height 18
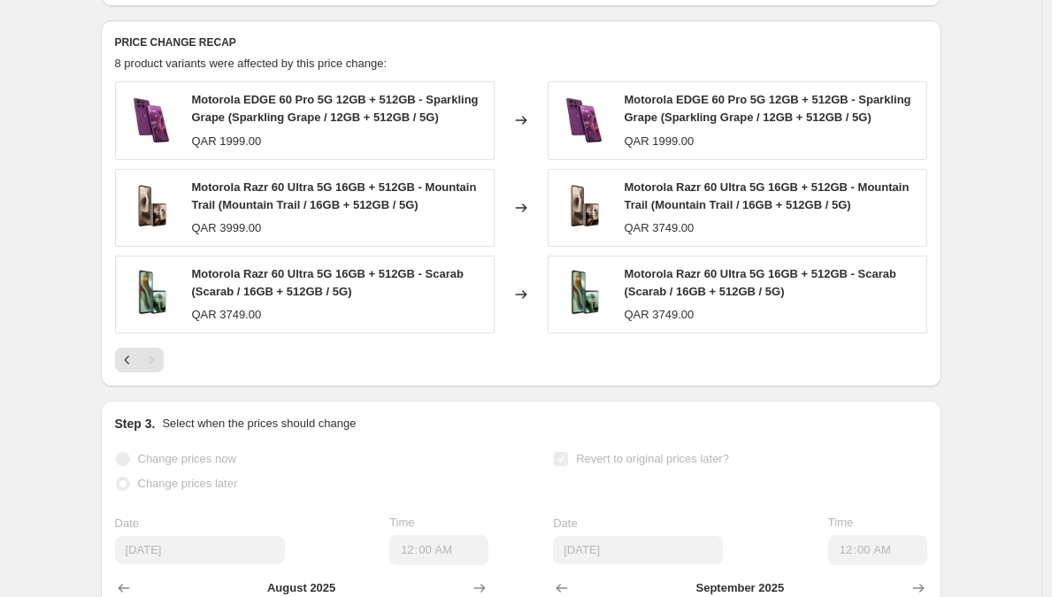
click at [380, 301] on div "Motorola Razr 60 Ultra 5G 16GB + 512GB - Scarab (Scarab / 16GB + 512GB / 5G)" at bounding box center [338, 282] width 293 height 35
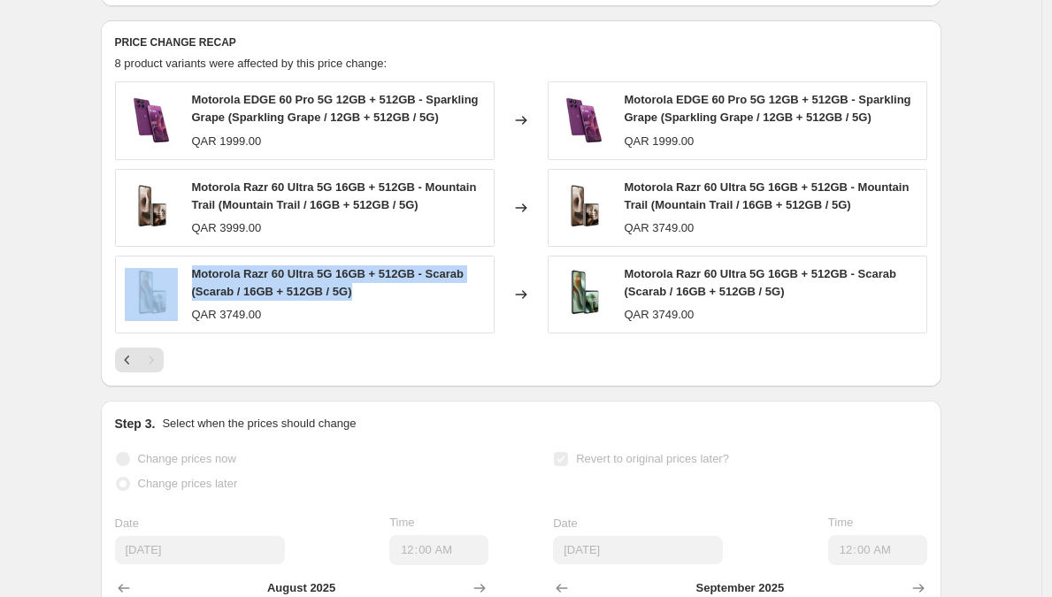
drag, startPoint x: 379, startPoint y: 315, endPoint x: 188, endPoint y: 292, distance: 192.5
click at [188, 292] on div "Motorola Razr 60 Ultra 5G 16GB + 512GB - Scarab (Scarab / 16GB + 512GB / 5G) QA…" at bounding box center [305, 295] width 380 height 78
copy div "Motorola Razr 60 Ultra 5G 16GB + 512GB - Scarab (Scarab / 16GB + 512GB / 5G)"
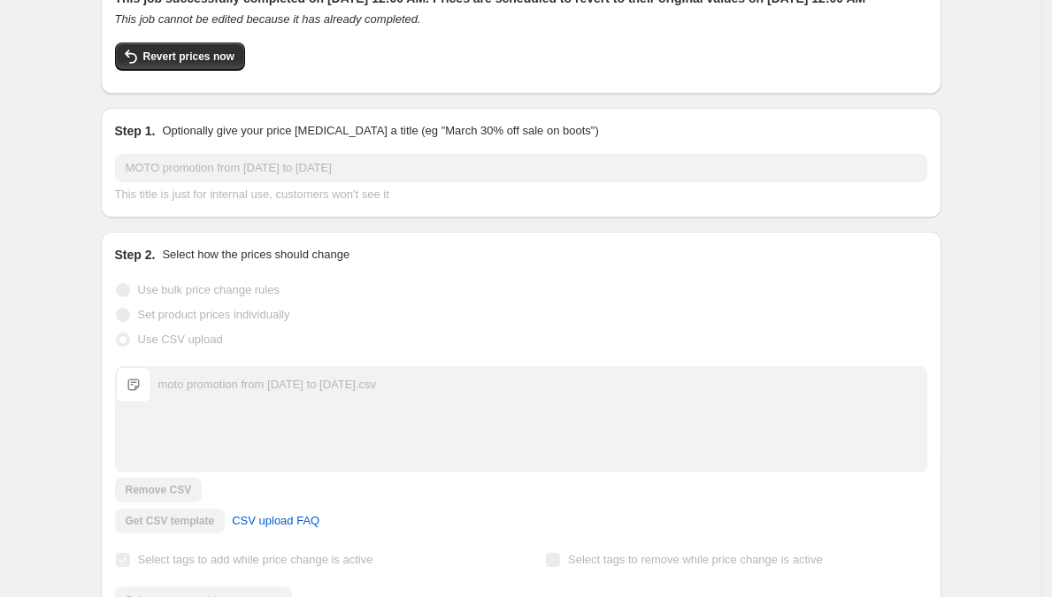
scroll to position [0, 0]
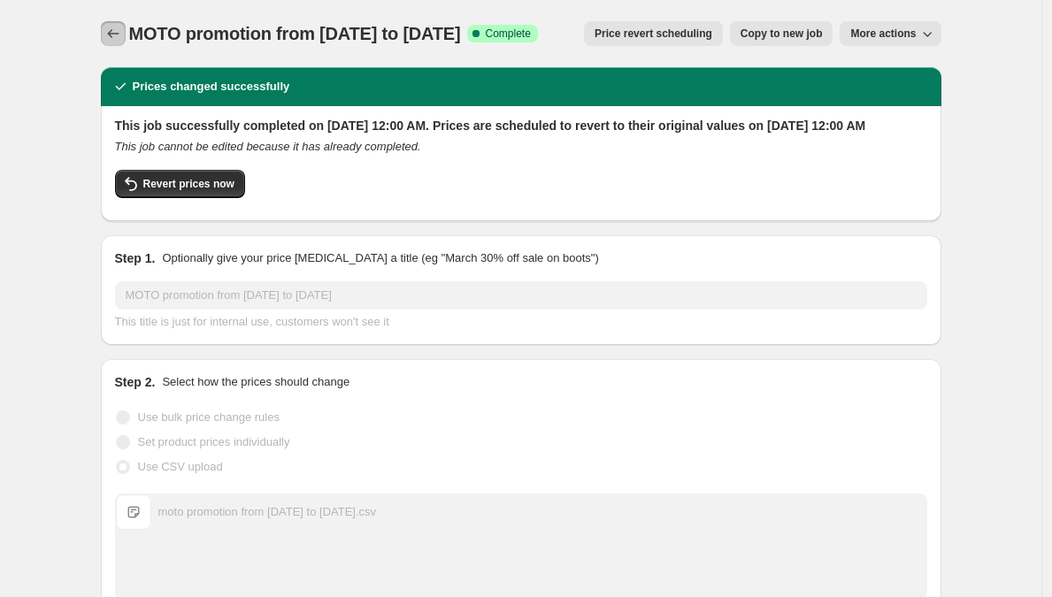
click at [116, 32] on icon "Price change jobs" at bounding box center [113, 34] width 18 height 18
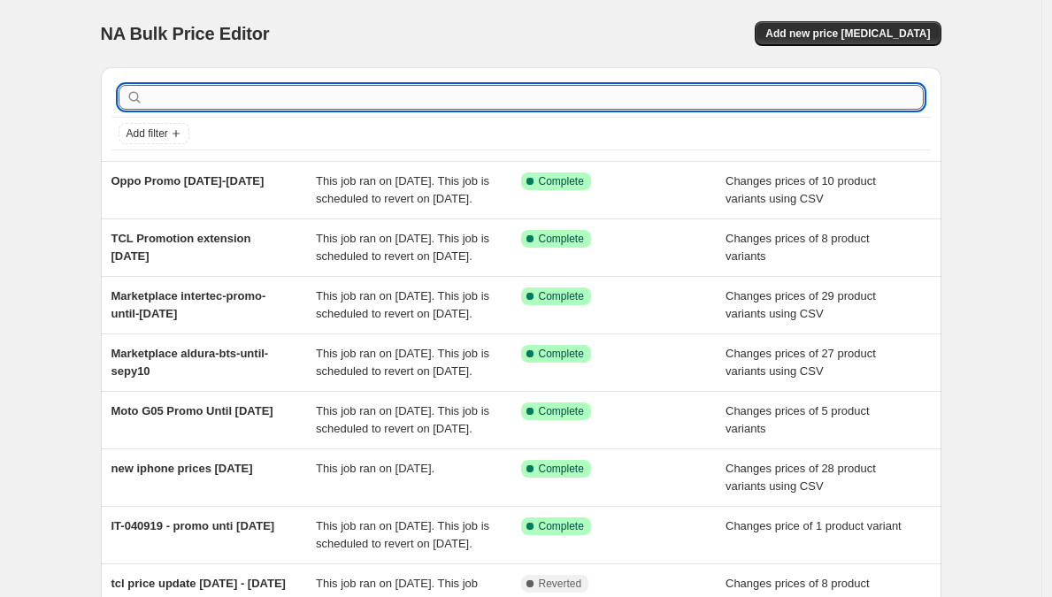
click at [262, 92] on input "text" at bounding box center [535, 97] width 777 height 25
type input "MOTO"
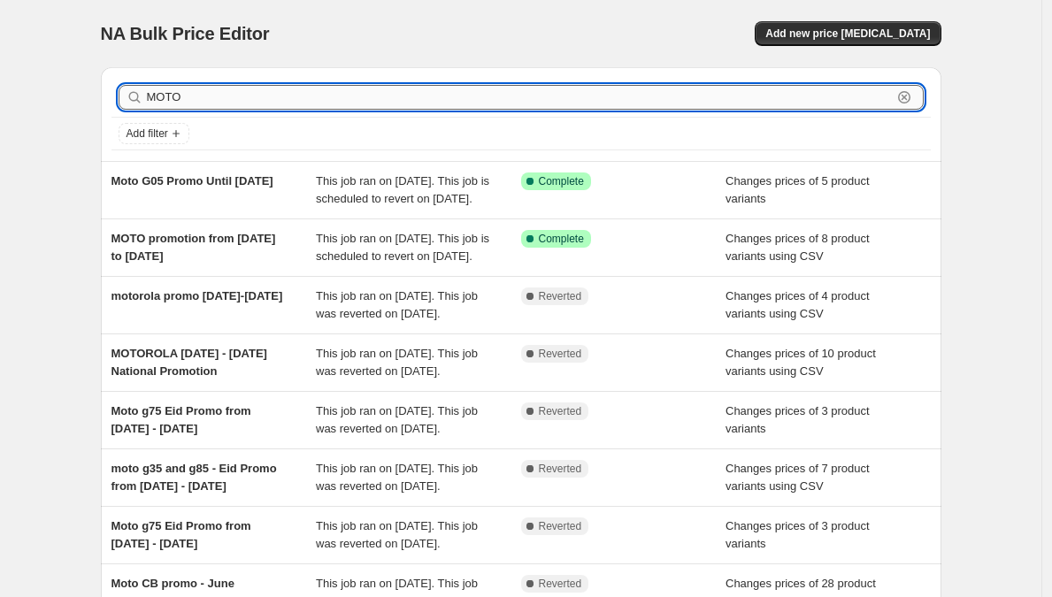
click at [260, 92] on input "MOTO" at bounding box center [519, 97] width 745 height 25
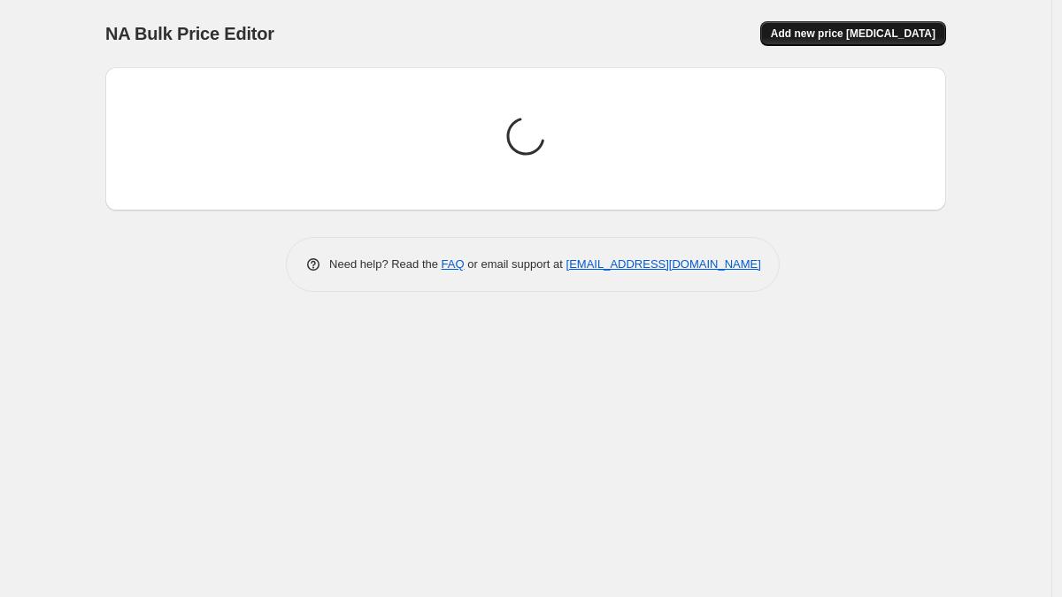
click at [821, 35] on span "Add new price [MEDICAL_DATA]" at bounding box center [853, 34] width 165 height 14
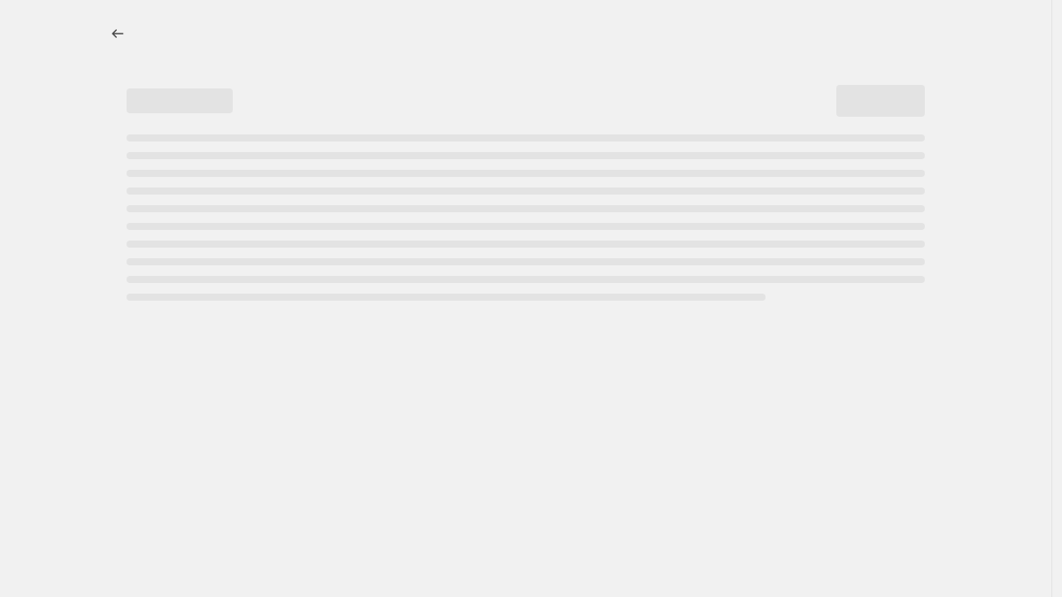
select select "percentage"
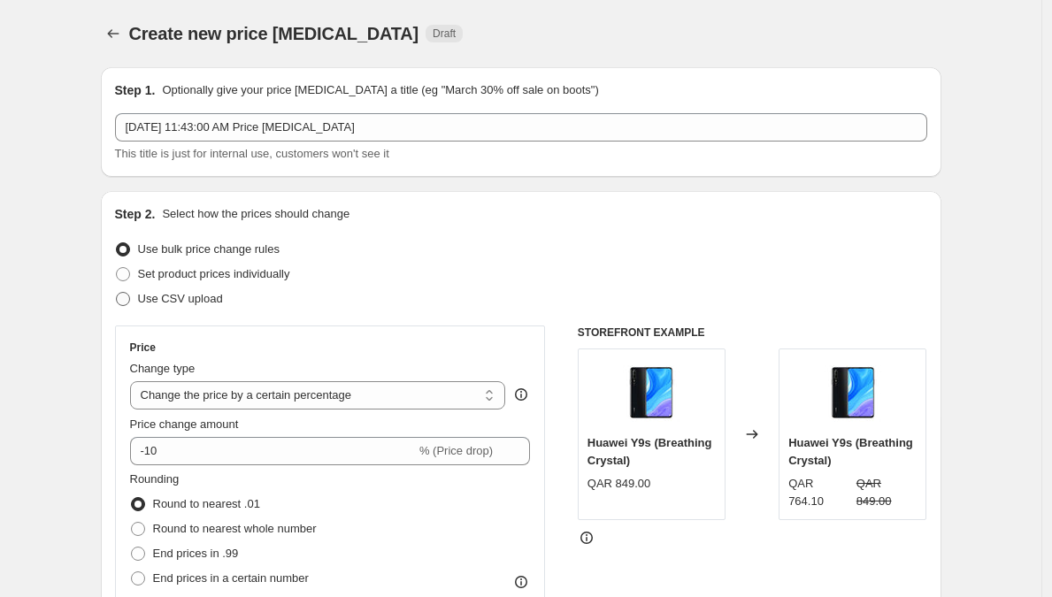
click at [192, 296] on span "Use CSV upload" at bounding box center [180, 298] width 85 height 13
click at [117, 293] on input "Use CSV upload" at bounding box center [116, 292] width 1 height 1
radio input "true"
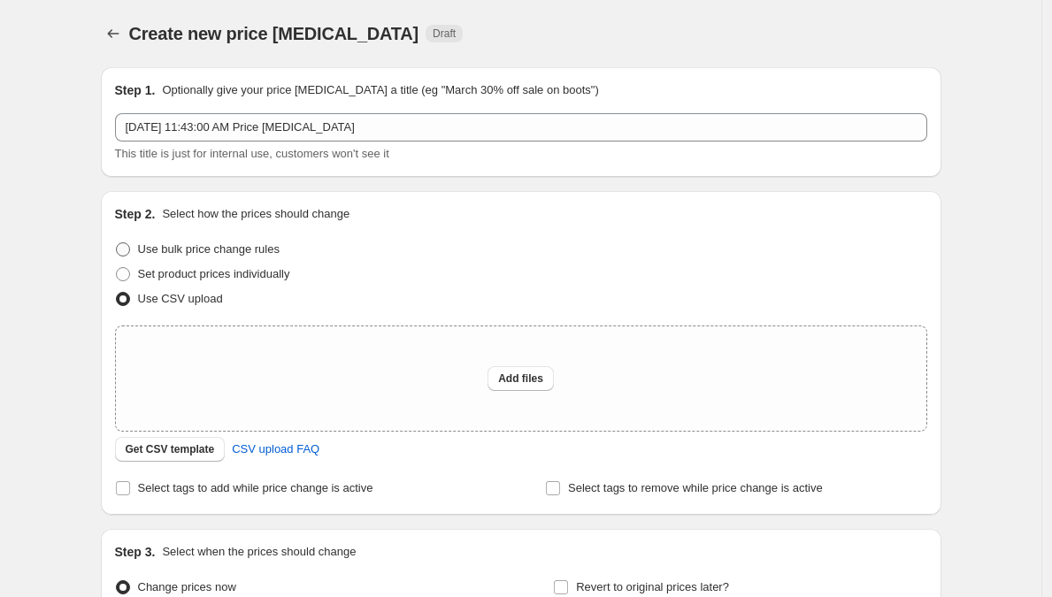
click at [201, 260] on label "Use bulk price change rules" at bounding box center [197, 249] width 165 height 25
click at [117, 243] on input "Use bulk price change rules" at bounding box center [116, 242] width 1 height 1
radio input "true"
select select "percentage"
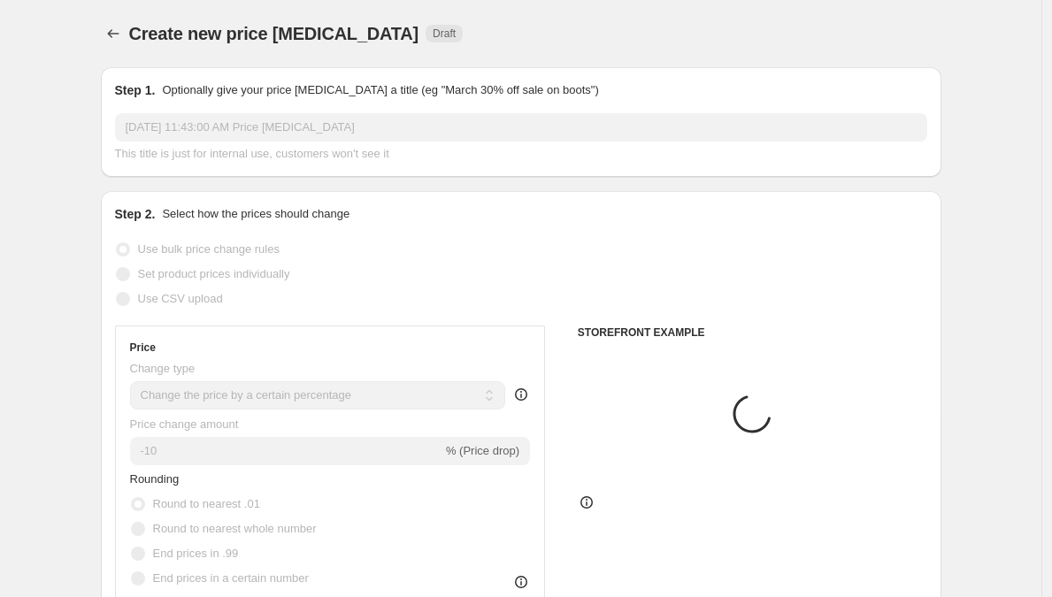
click at [203, 270] on span "Set product prices individually" at bounding box center [214, 273] width 152 height 13
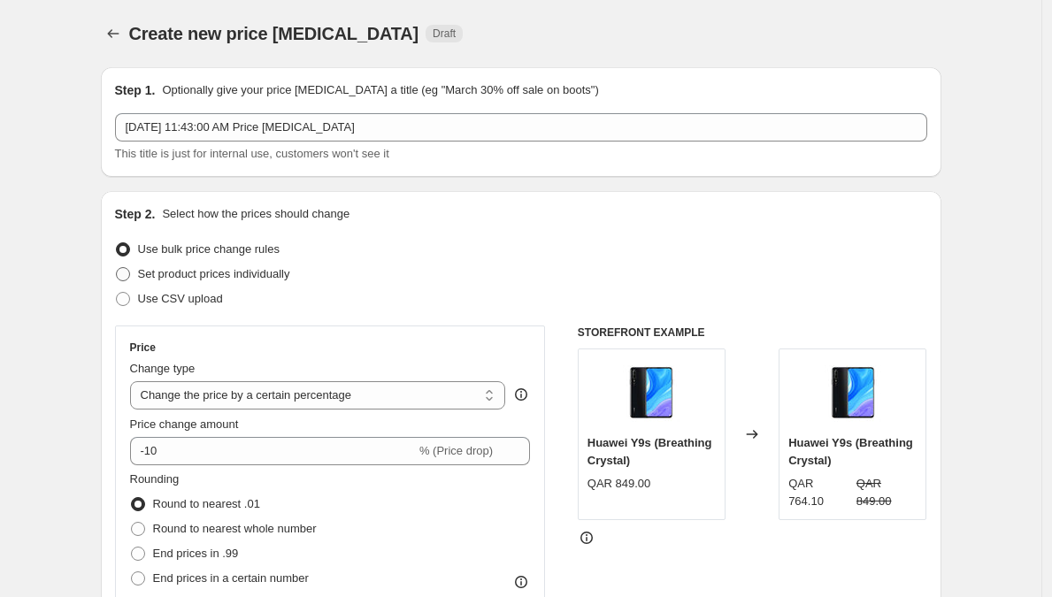
click at [202, 277] on span "Set product prices individually" at bounding box center [214, 273] width 152 height 13
click at [117, 268] on input "Set product prices individually" at bounding box center [116, 267] width 1 height 1
radio input "true"
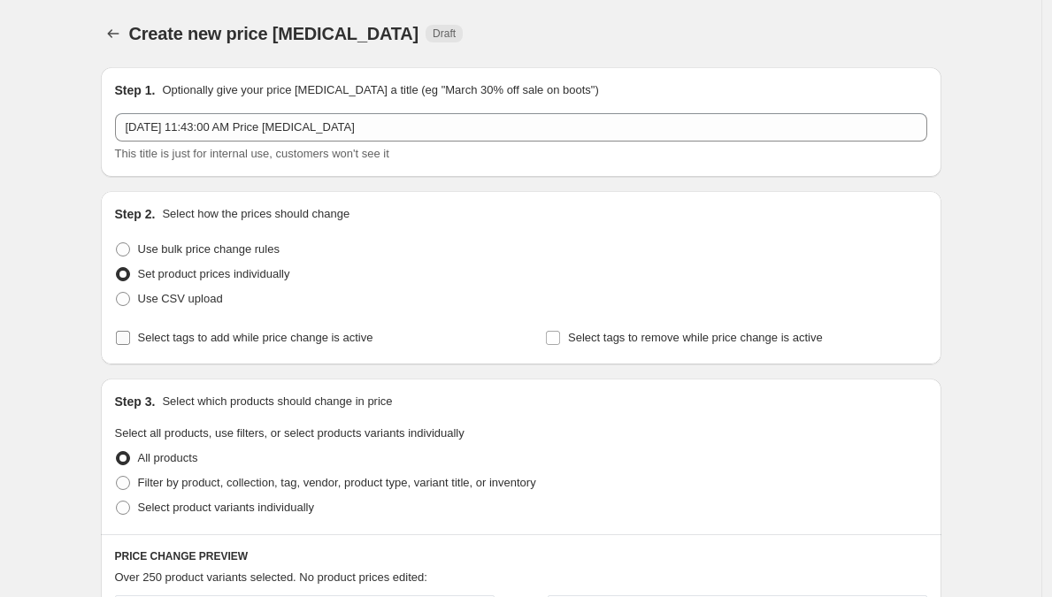
click at [349, 337] on span "Select tags to add while price change is active" at bounding box center [255, 337] width 235 height 13
click at [130, 337] on input "Select tags to add while price change is active" at bounding box center [123, 338] width 14 height 14
checkbox input "true"
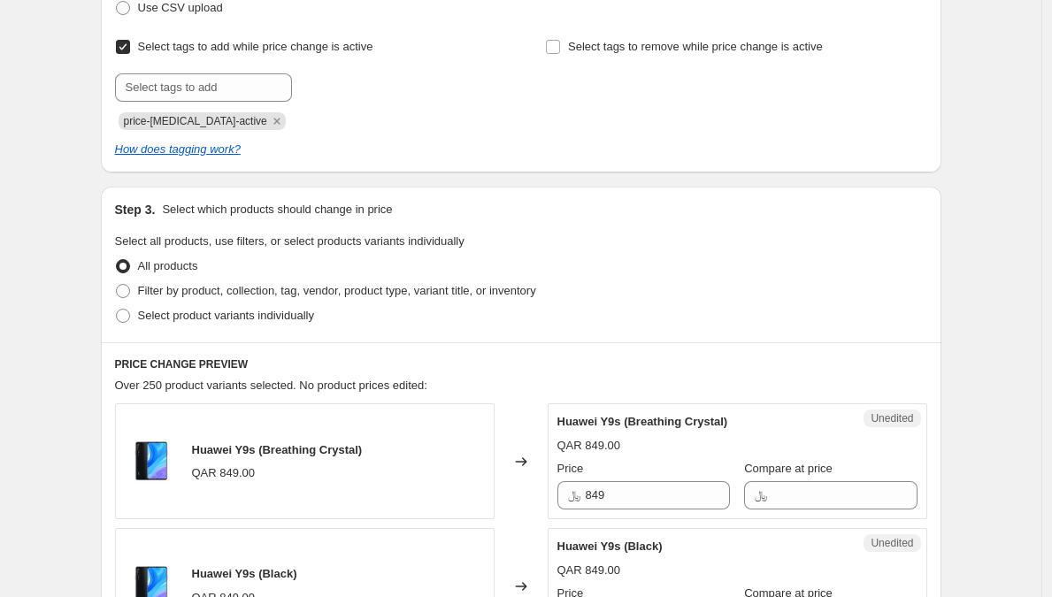
scroll to position [344, 0]
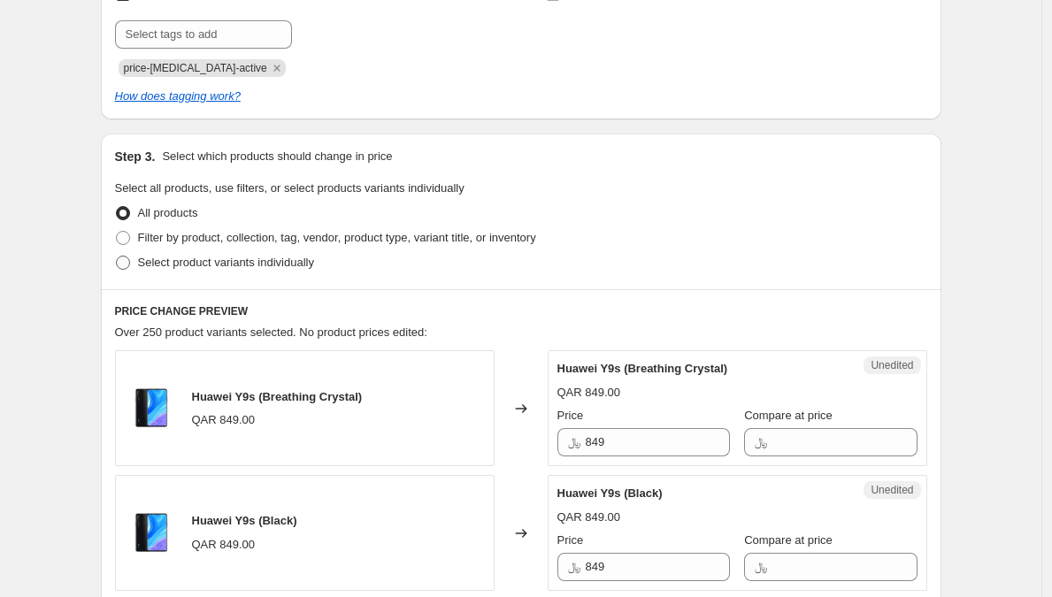
click at [280, 259] on span "Select product variants individually" at bounding box center [226, 262] width 176 height 13
click at [117, 257] on input "Select product variants individually" at bounding box center [116, 256] width 1 height 1
radio input "true"
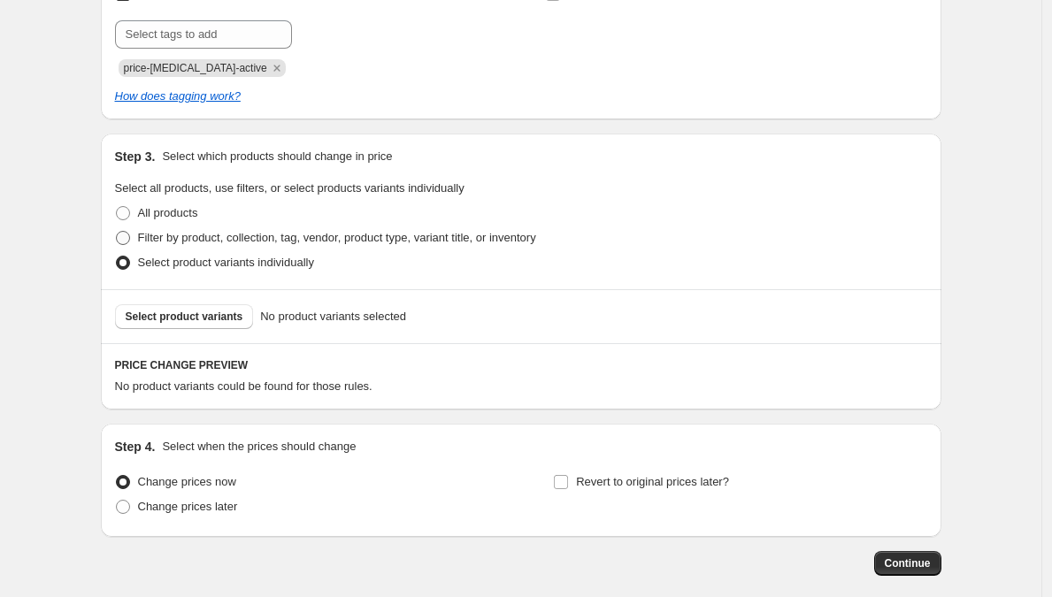
click at [264, 234] on span "Filter by product, collection, tag, vendor, product type, variant title, or inv…" at bounding box center [337, 237] width 398 height 13
click at [117, 232] on input "Filter by product, collection, tag, vendor, product type, variant title, or inv…" at bounding box center [116, 231] width 1 height 1
radio input "true"
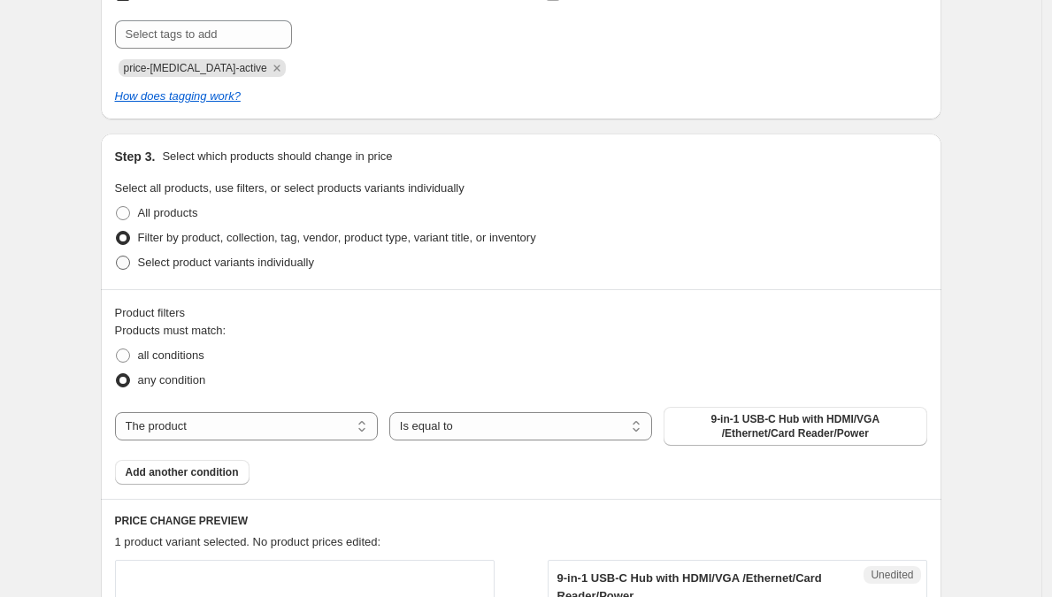
click at [265, 259] on span "Select product variants individually" at bounding box center [226, 262] width 176 height 13
click at [117, 257] on input "Select product variants individually" at bounding box center [116, 256] width 1 height 1
radio input "true"
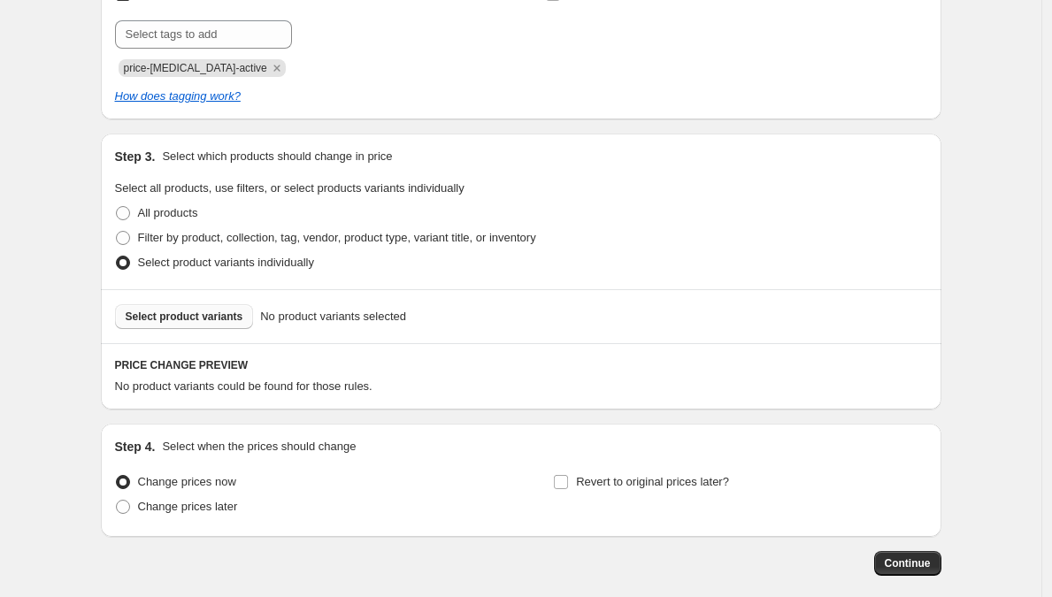
click at [234, 321] on span "Select product variants" at bounding box center [185, 317] width 118 height 14
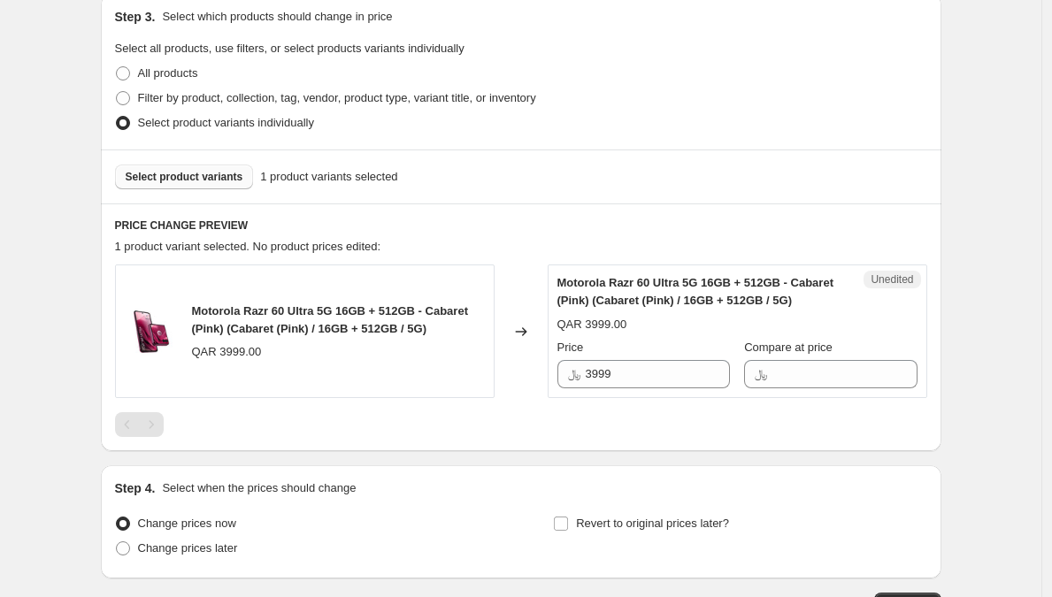
scroll to position [530, 0]
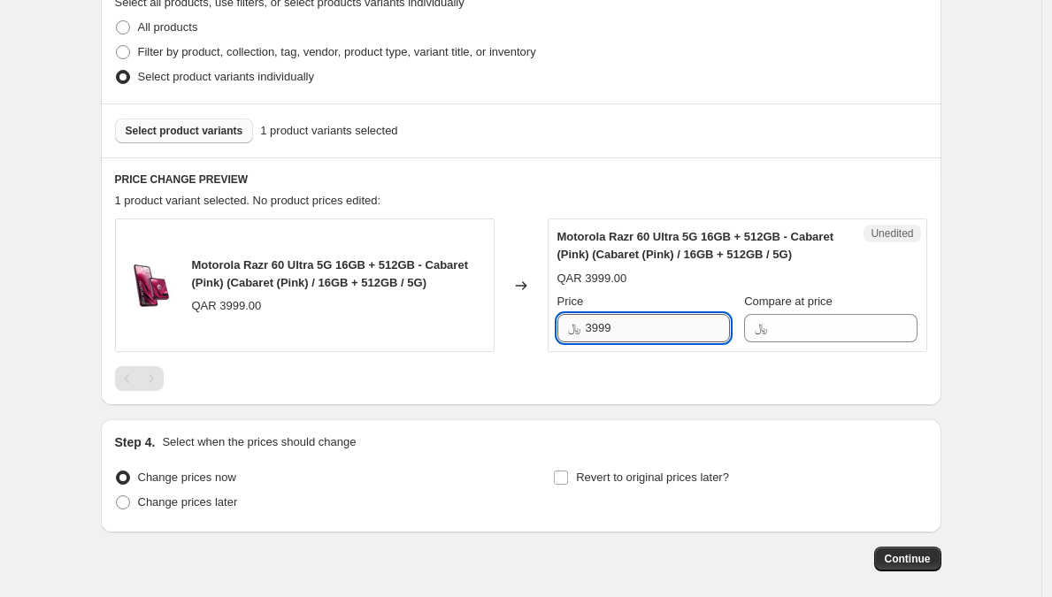
click at [638, 331] on input "3999" at bounding box center [658, 328] width 144 height 28
paste input "74"
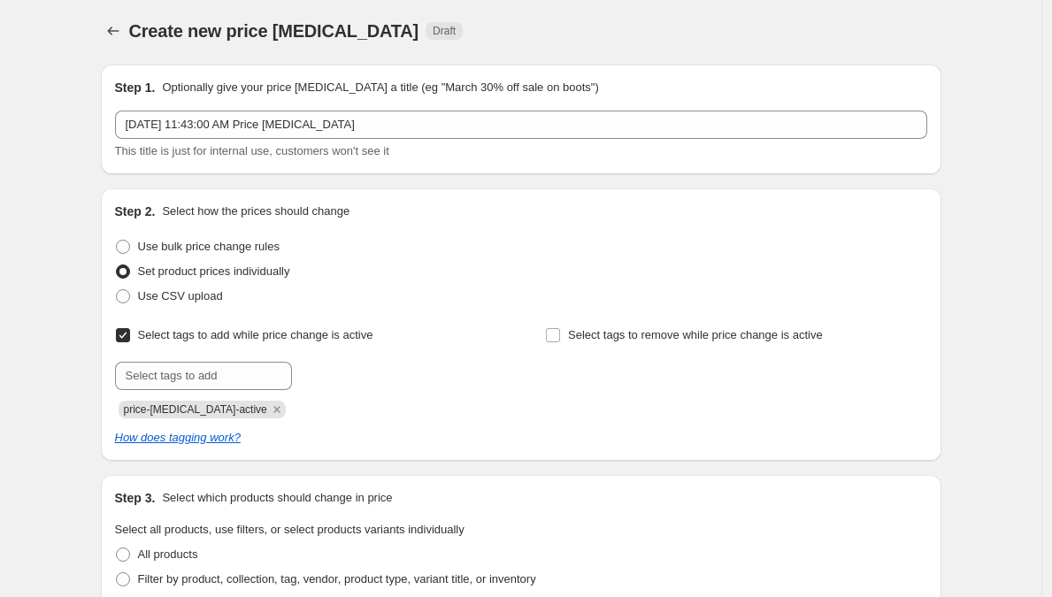
scroll to position [2, 0]
type input "3749"
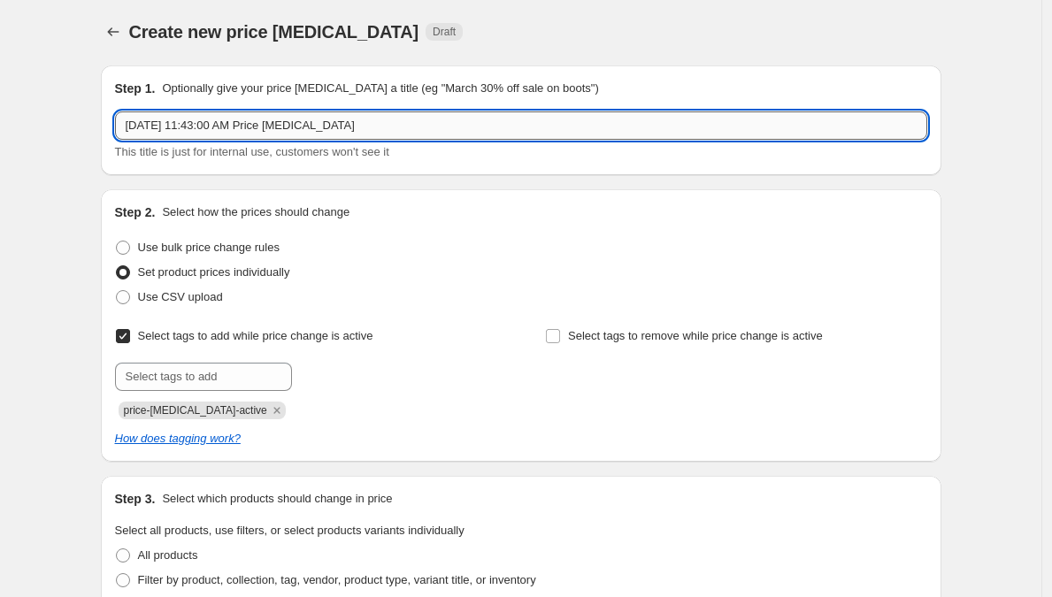
click at [348, 127] on input "[DATE] 11:43:00 AM Price [MEDICAL_DATA]" at bounding box center [521, 125] width 812 height 28
paste input "Cash Back Promo [DATE] - [DATE]"
click at [374, 124] on input "MOTOROLA Cash Back Promo [DATE] - [DATE]" at bounding box center [521, 125] width 812 height 28
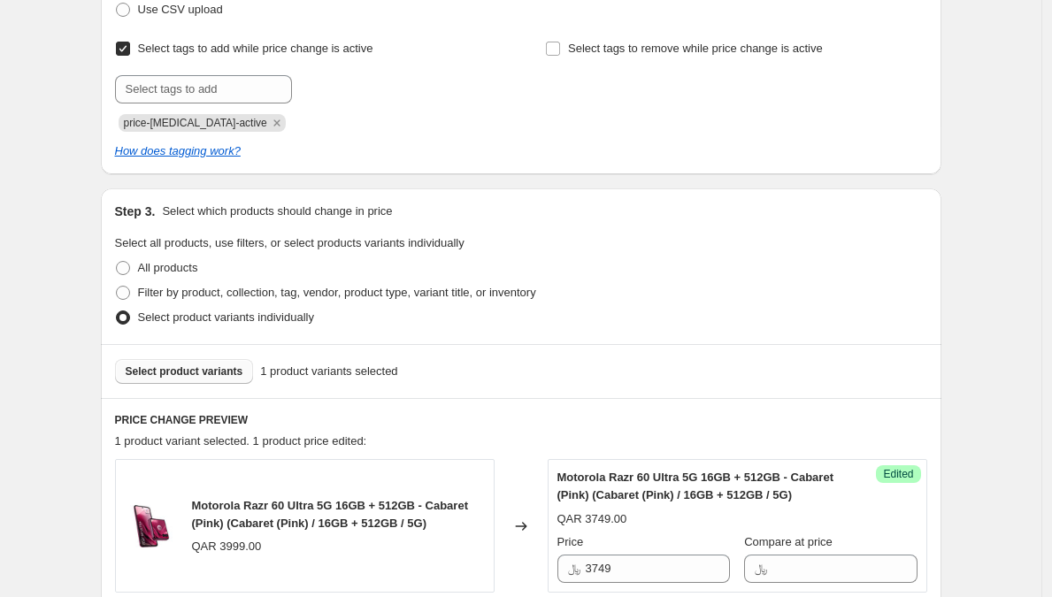
scroll to position [103, 0]
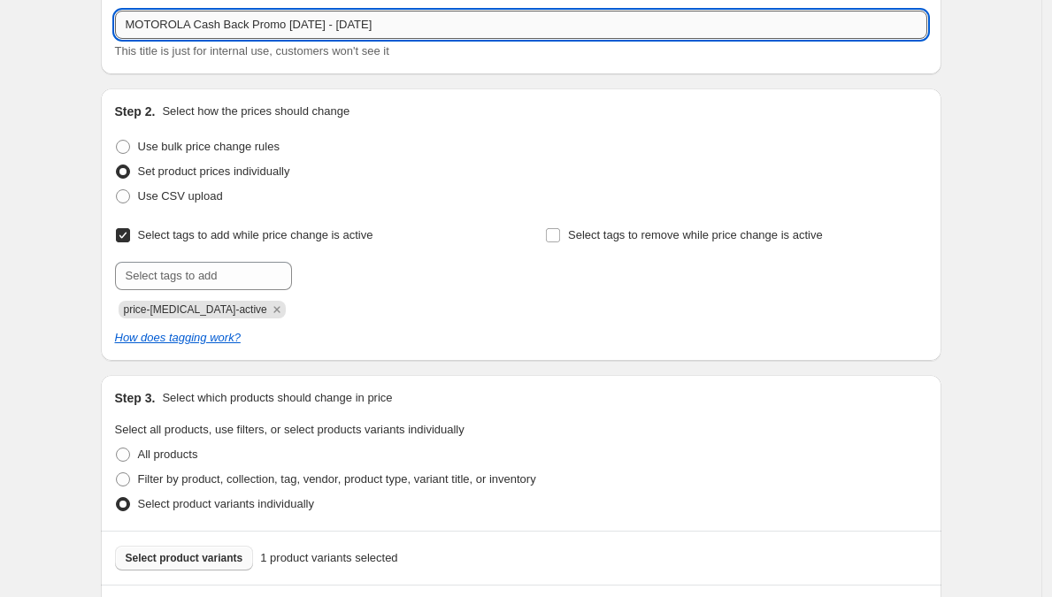
click at [433, 19] on input "MOTOROLA Cash Back Promo [DATE] - [DATE]" at bounding box center [521, 25] width 812 height 28
type input "MOTOROLA Cash Back Promo [DATE] - [DATE]"
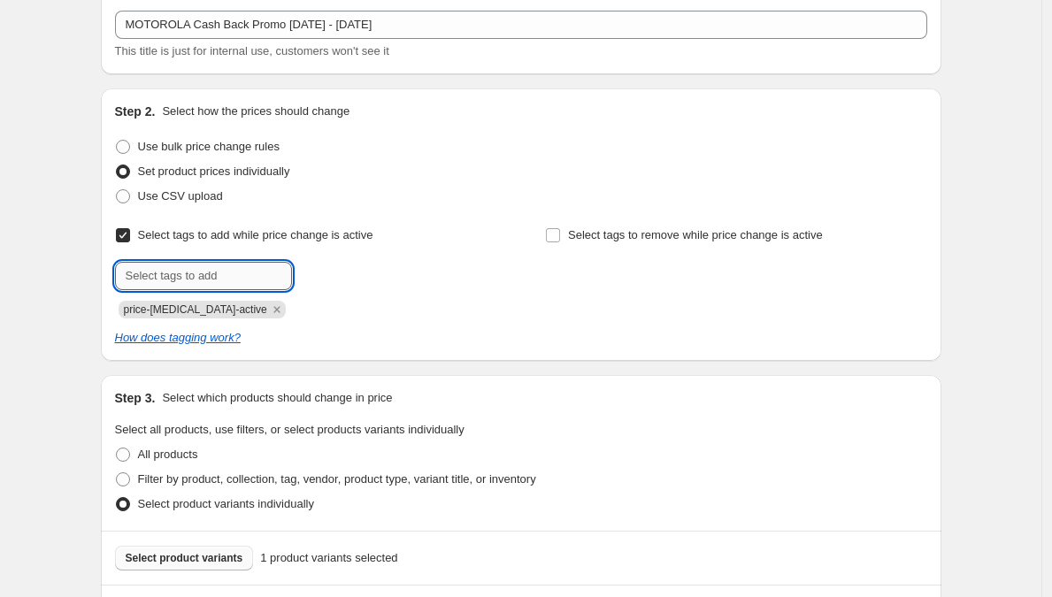
click at [229, 285] on input "text" at bounding box center [203, 276] width 177 height 28
paste input "MOTOROLA Cash Back Promo [DATE] - [DATE]"
type input "MOTOROLA Cash Back Promo [DATE] - [DATE]"
click at [370, 272] on span "MOTOROLA Cas..." at bounding box center [376, 274] width 93 height 12
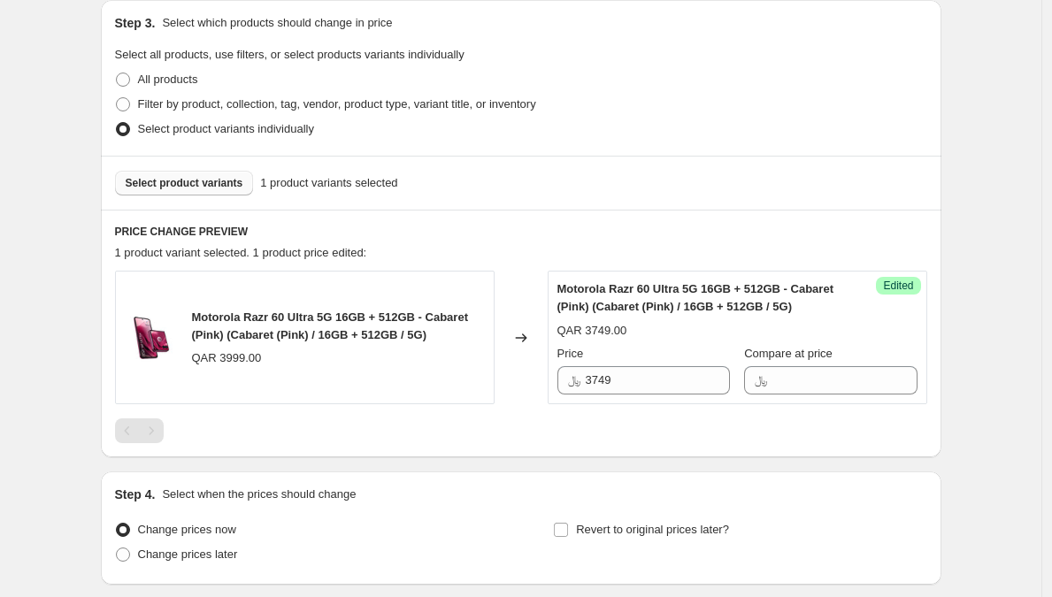
scroll to position [542, 0]
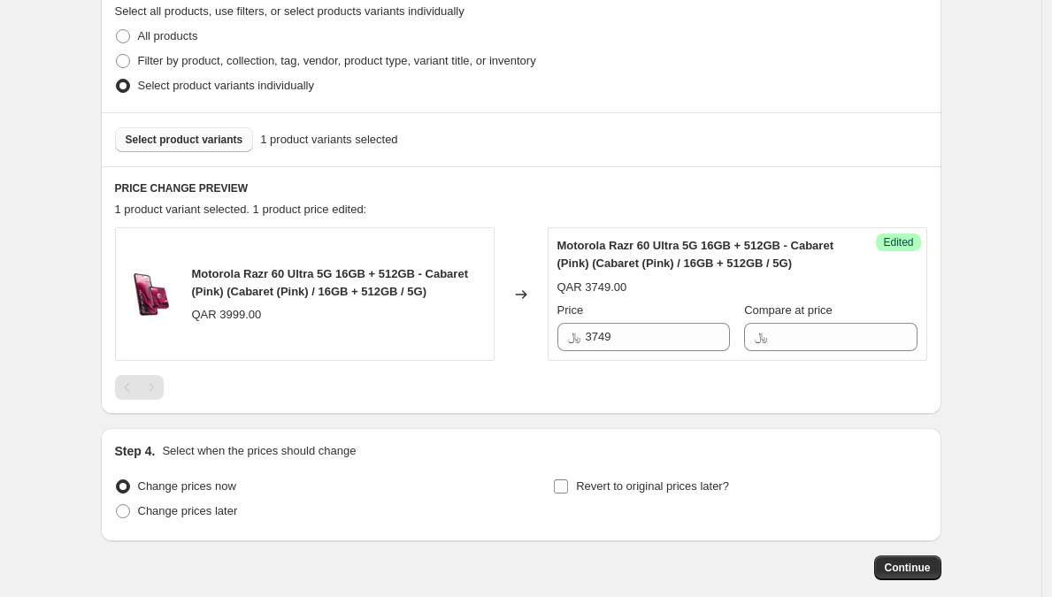
click at [588, 483] on span "Revert to original prices later?" at bounding box center [652, 485] width 153 height 13
click at [568, 483] on input "Revert to original prices later?" at bounding box center [561, 486] width 14 height 14
checkbox input "true"
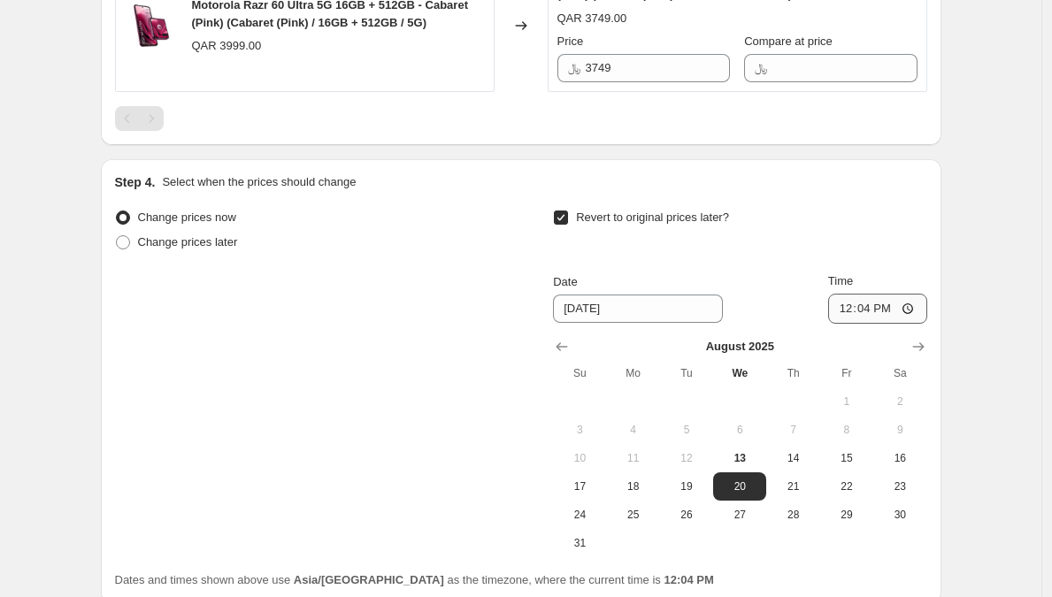
scroll to position [818, 0]
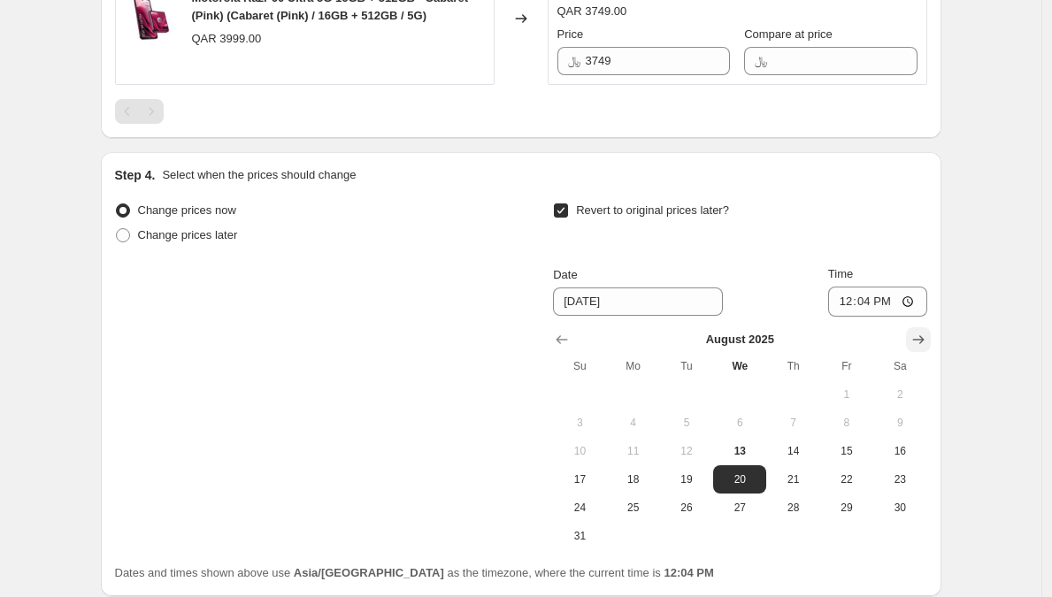
click at [927, 331] on icon "Show next month, September 2025" at bounding box center [918, 340] width 18 height 18
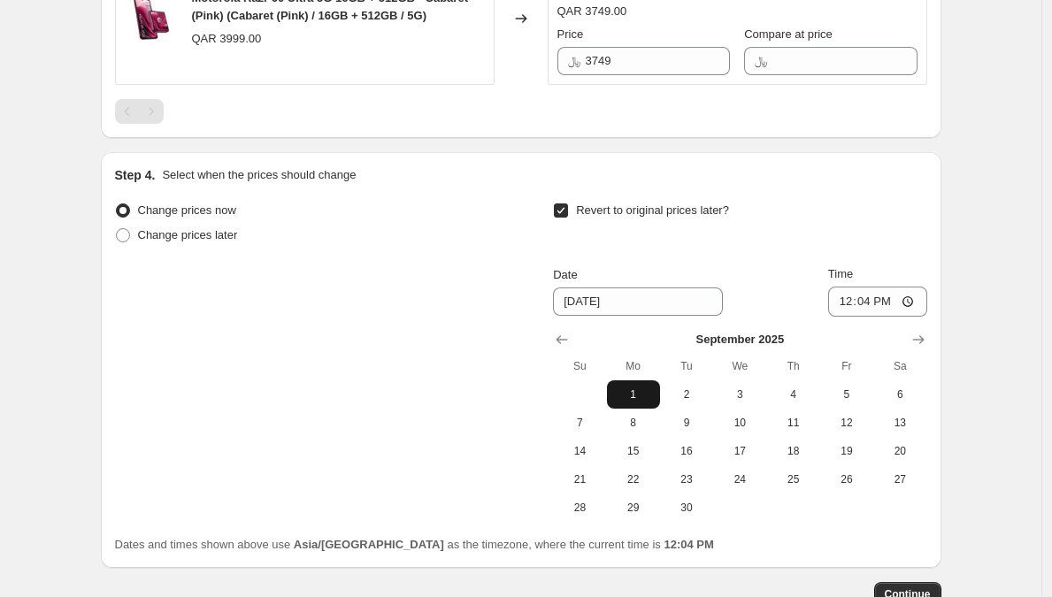
click at [641, 383] on button "1" at bounding box center [633, 394] width 53 height 28
type input "[DATE]"
click at [844, 297] on input "12:04" at bounding box center [877, 302] width 99 height 30
click at [867, 300] on input "12:04" at bounding box center [877, 302] width 99 height 30
type input "00:00"
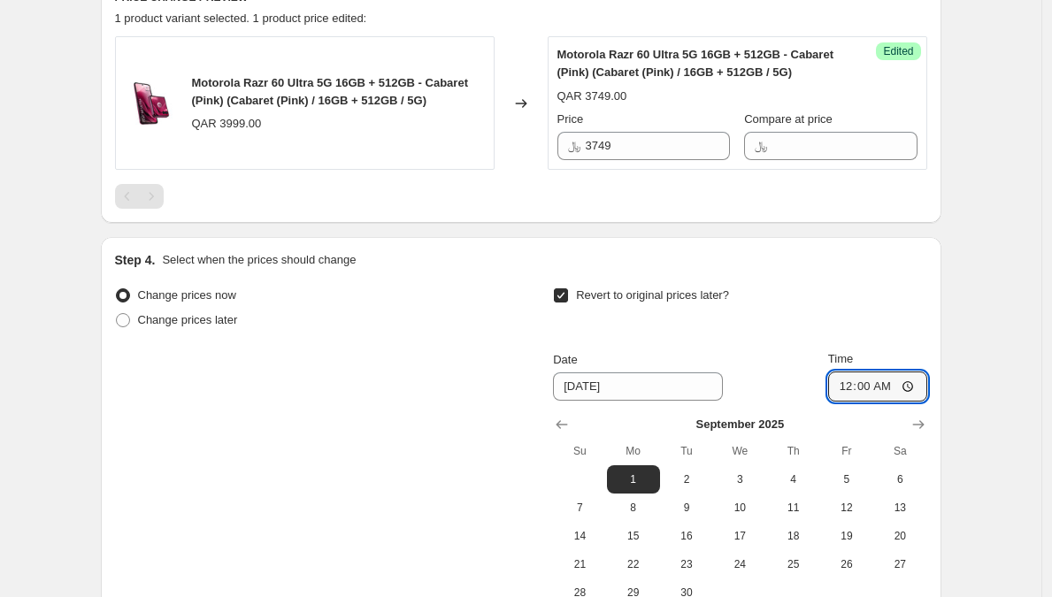
scroll to position [936, 0]
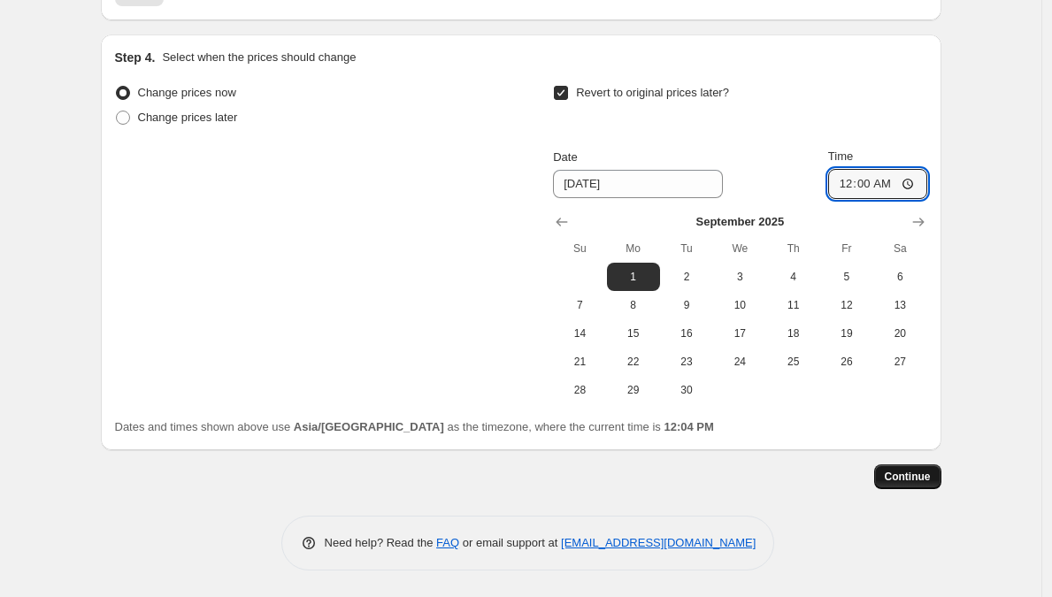
click at [899, 478] on span "Continue" at bounding box center [908, 477] width 46 height 14
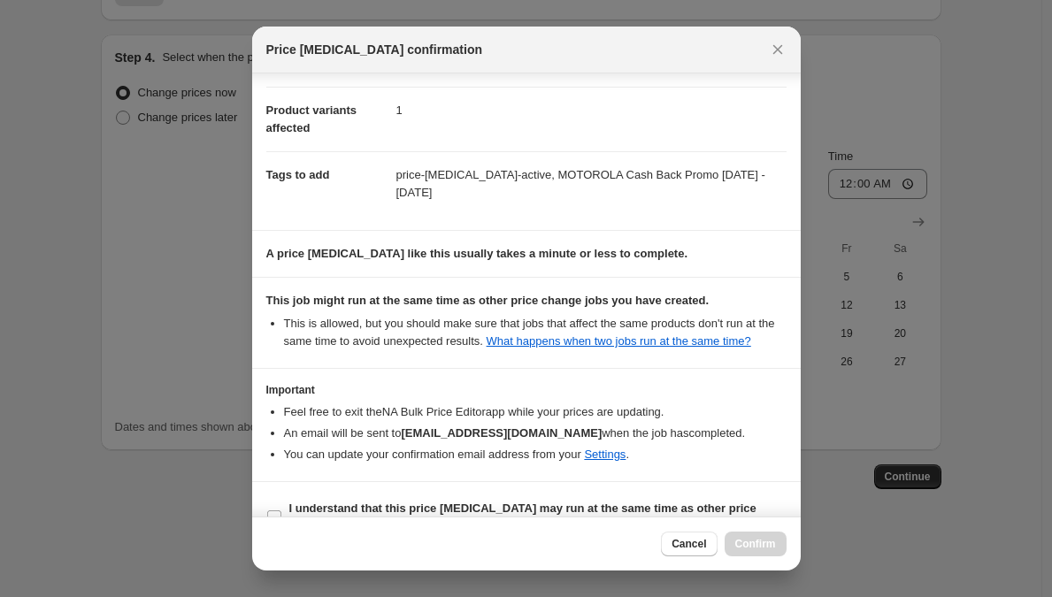
scroll to position [136, 0]
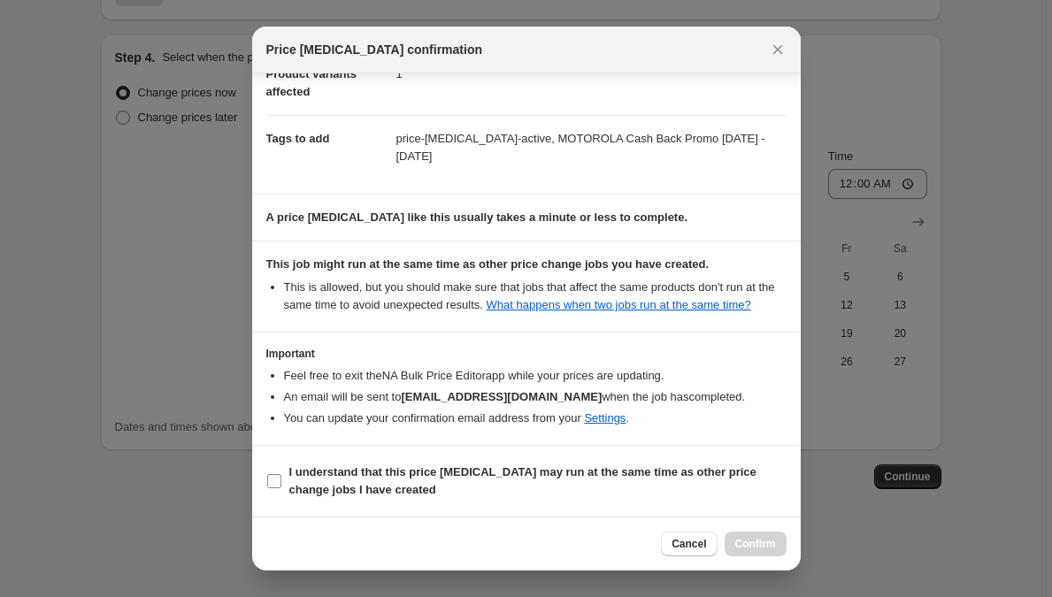
click at [542, 474] on b "I understand that this price [MEDICAL_DATA] may run at the same time as other p…" at bounding box center [522, 480] width 467 height 31
click at [281, 474] on input "I understand that this price [MEDICAL_DATA] may run at the same time as other p…" at bounding box center [274, 481] width 14 height 14
checkbox input "true"
click at [768, 548] on span "Confirm" at bounding box center [755, 544] width 41 height 14
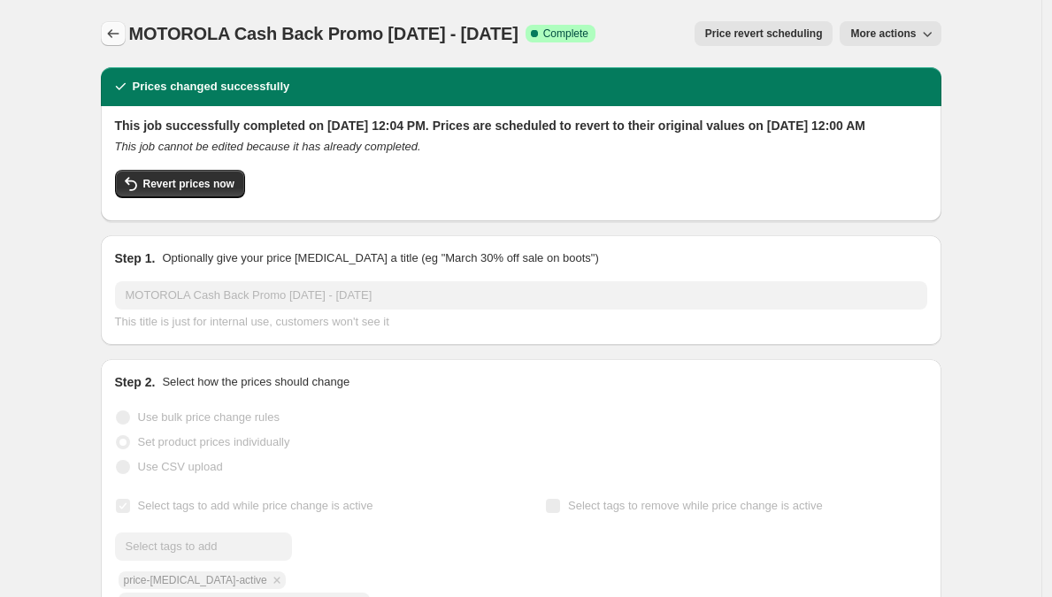
click at [111, 38] on icon "Price change jobs" at bounding box center [113, 34] width 18 height 18
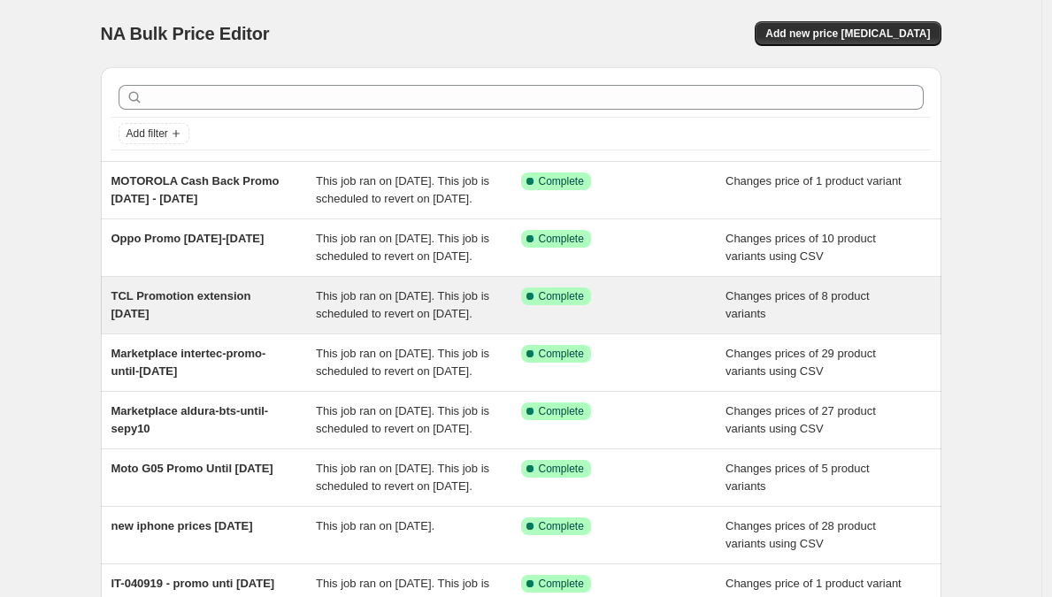
click at [230, 320] on span "TCL Promotion extension [DATE]" at bounding box center [181, 304] width 140 height 31
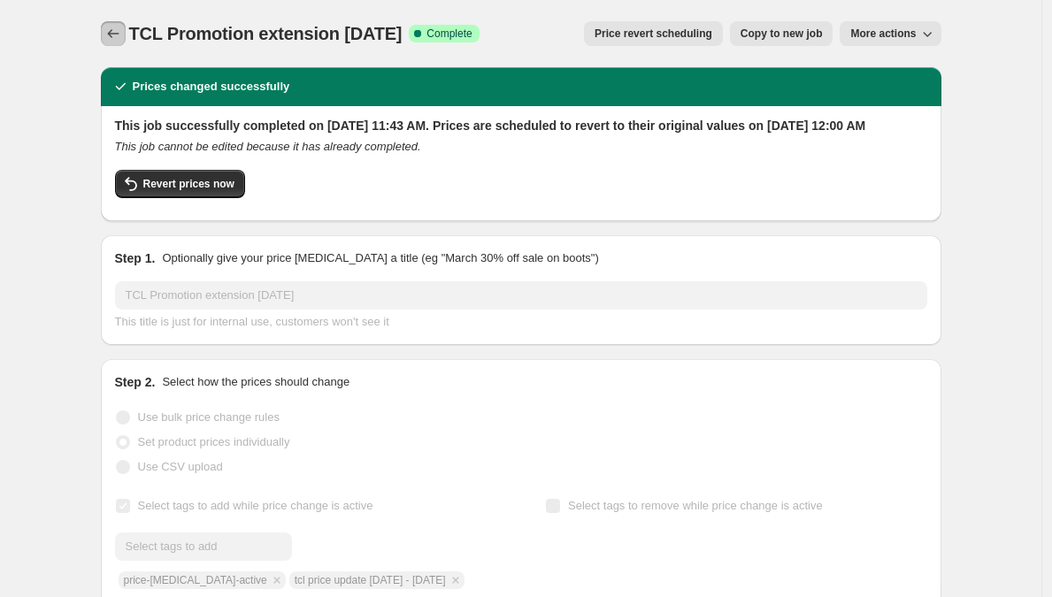
click at [122, 31] on icon "Price change jobs" at bounding box center [113, 34] width 18 height 18
